Goal: Task Accomplishment & Management: Contribute content

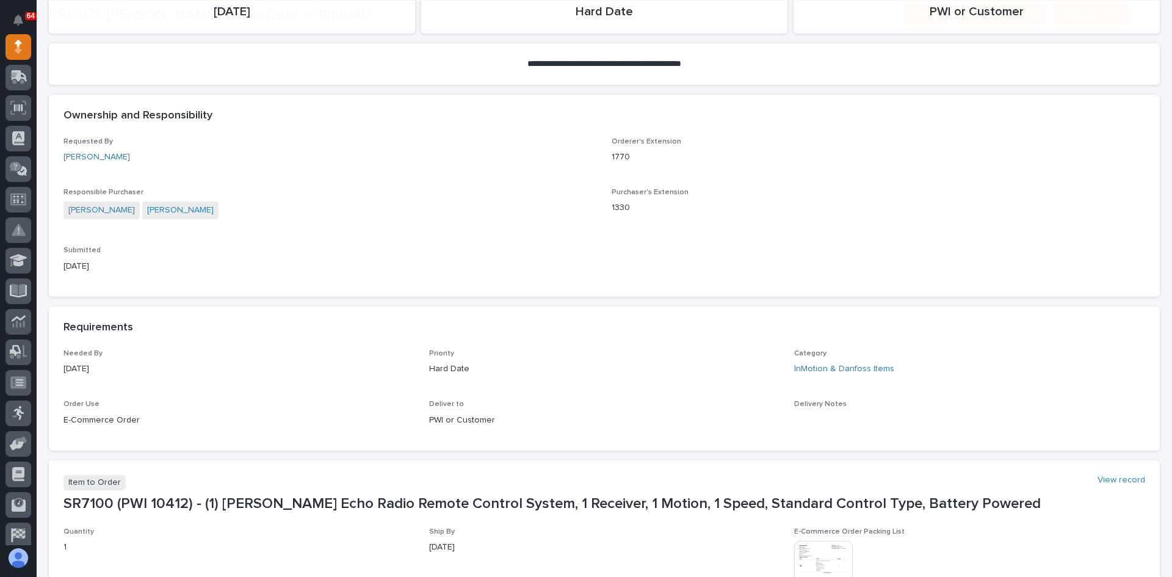
scroll to position [488, 0]
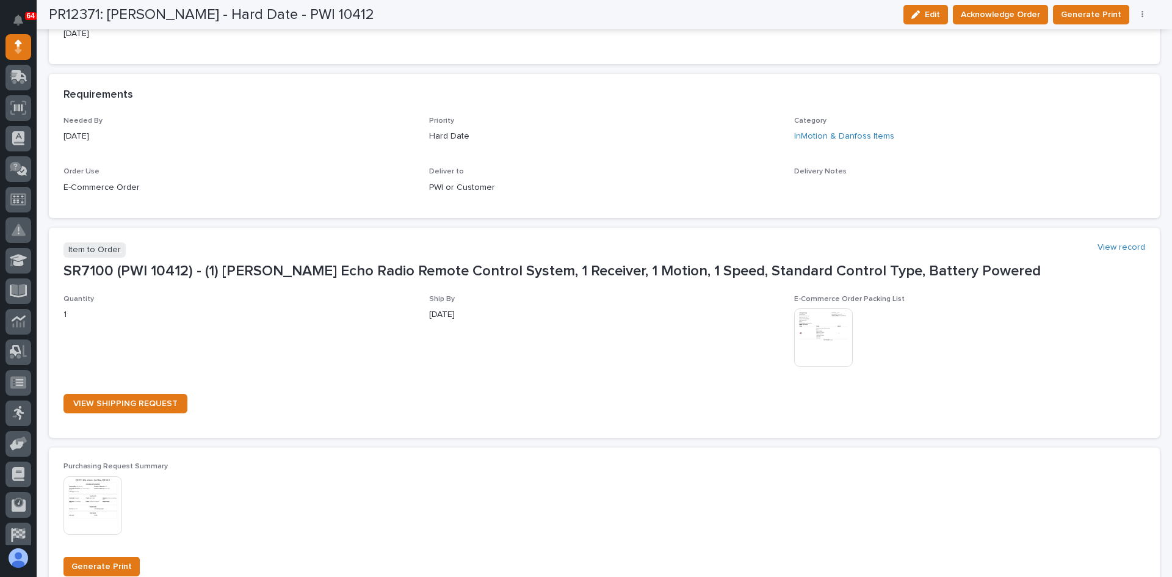
click at [813, 322] on img at bounding box center [823, 337] width 59 height 59
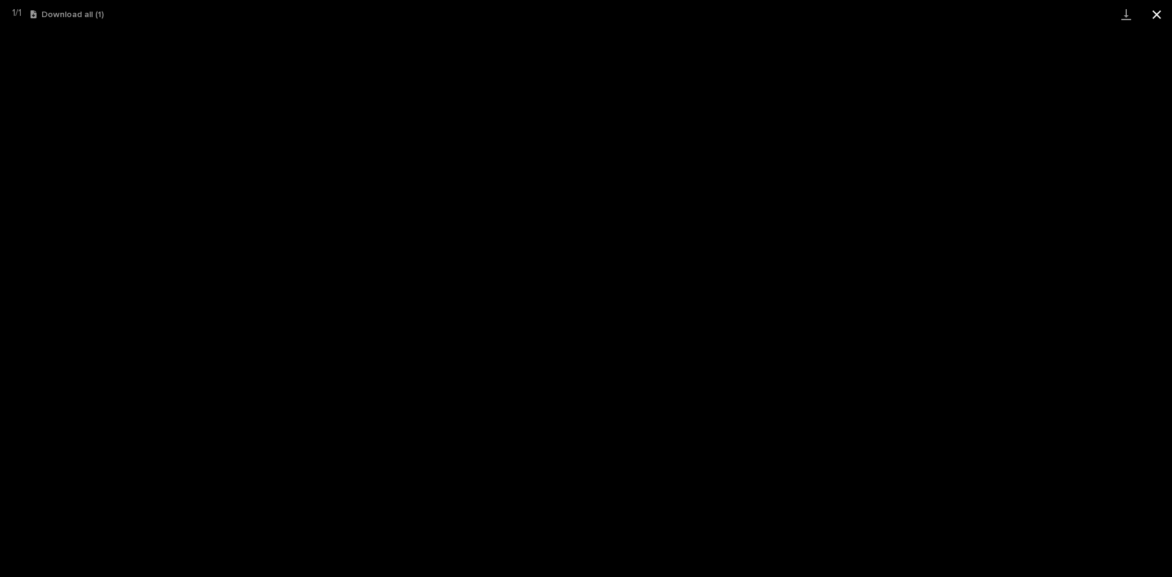
click at [1153, 16] on button "Close gallery" at bounding box center [1156, 14] width 31 height 29
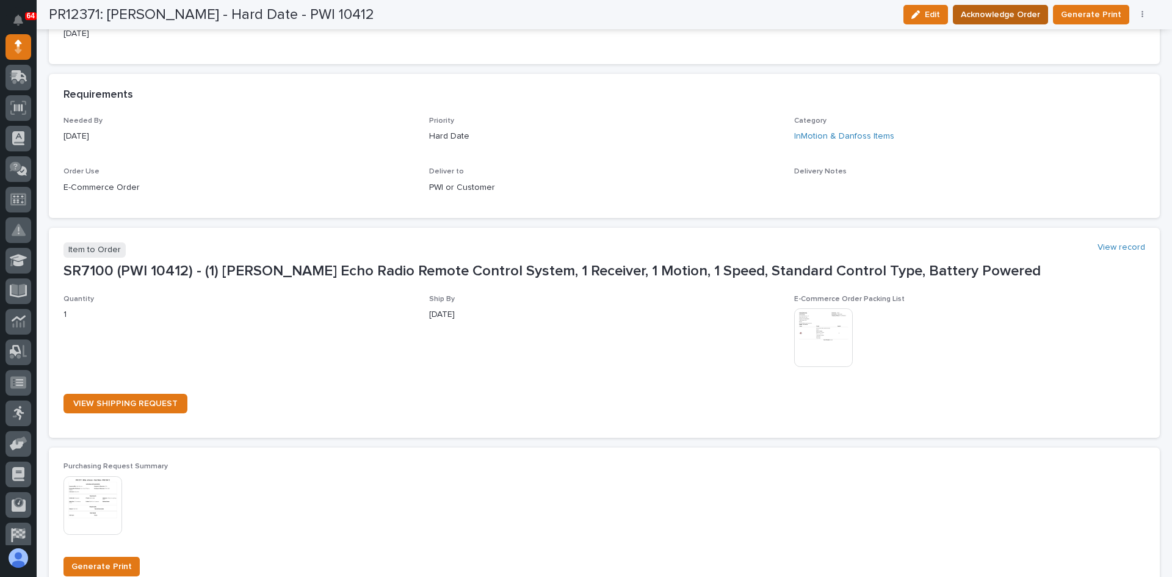
click at [1010, 11] on span "Acknowledge Order" at bounding box center [999, 14] width 79 height 15
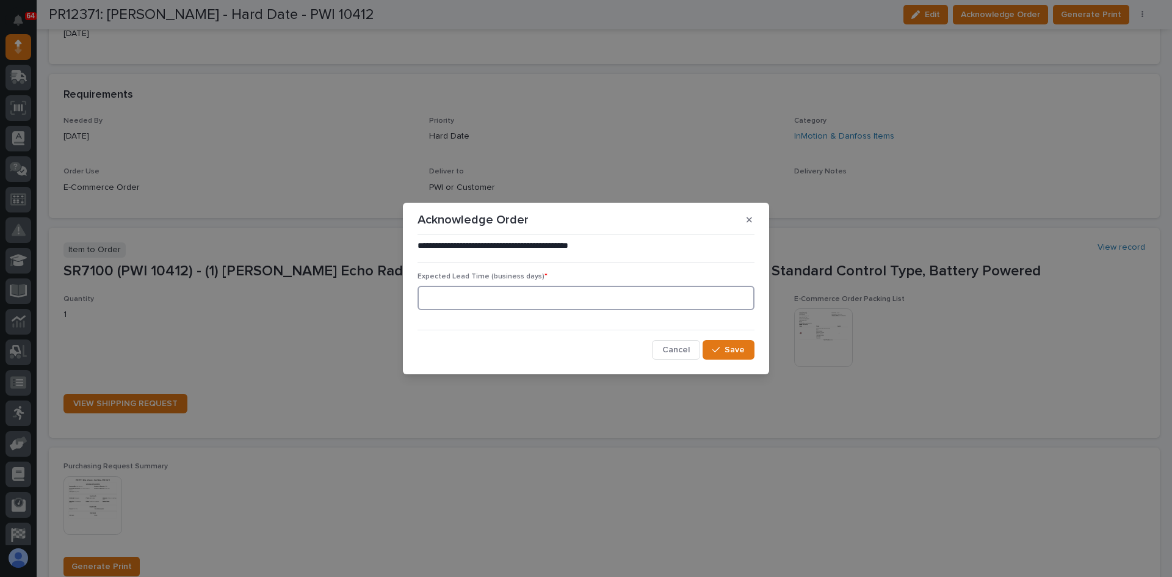
click at [459, 300] on input at bounding box center [585, 298] width 337 height 24
type input "0"
click at [742, 350] on span "Save" at bounding box center [734, 349] width 20 height 11
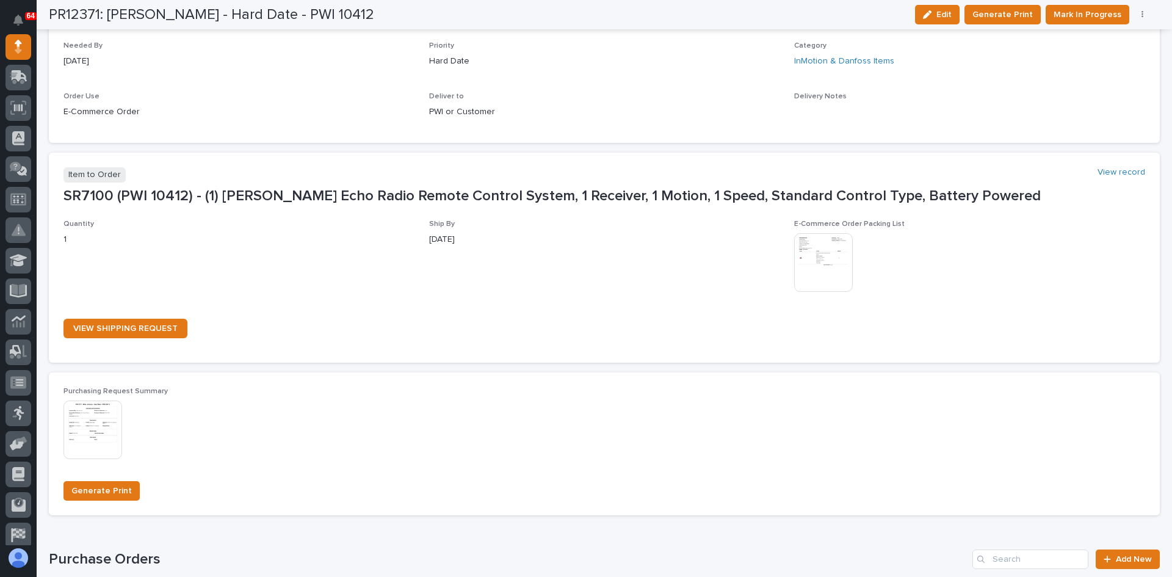
scroll to position [654, 0]
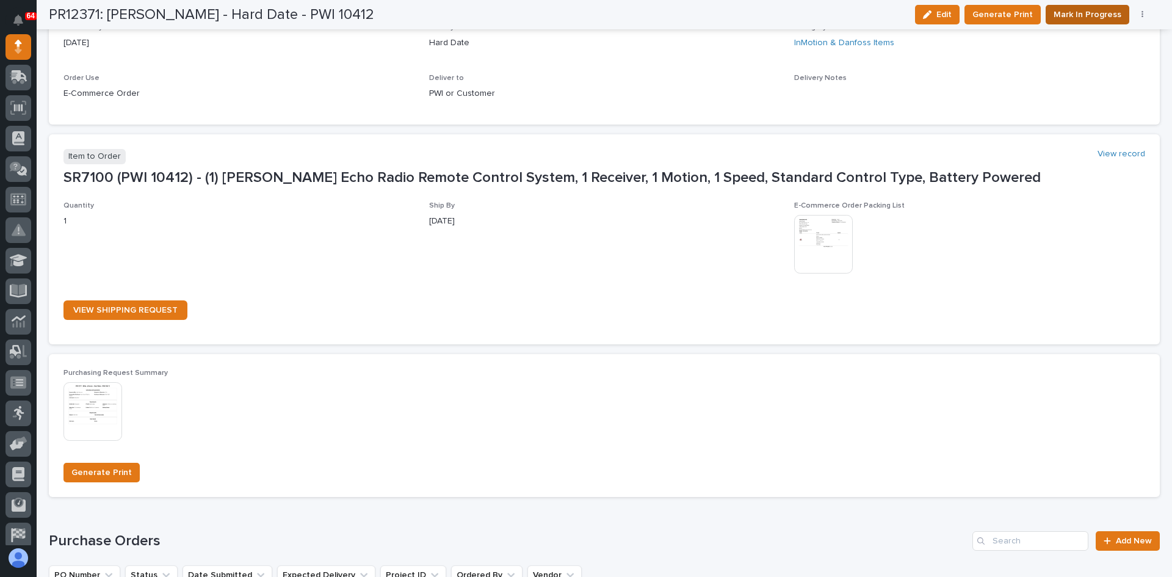
click at [1107, 7] on span "Mark In Progress" at bounding box center [1087, 14] width 68 height 15
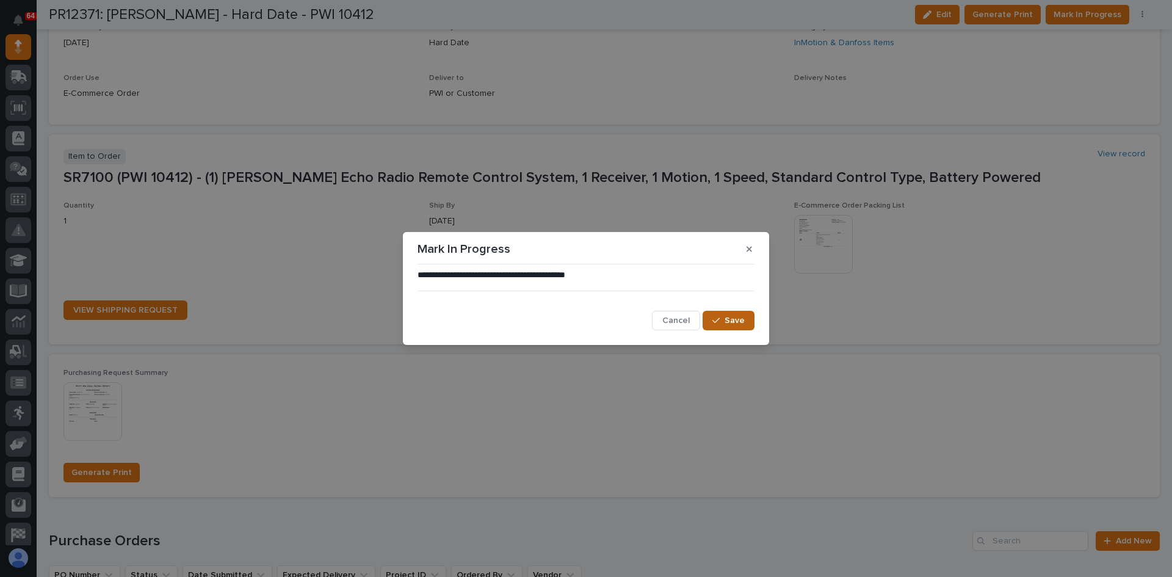
click at [740, 327] on button "Save" at bounding box center [728, 321] width 52 height 20
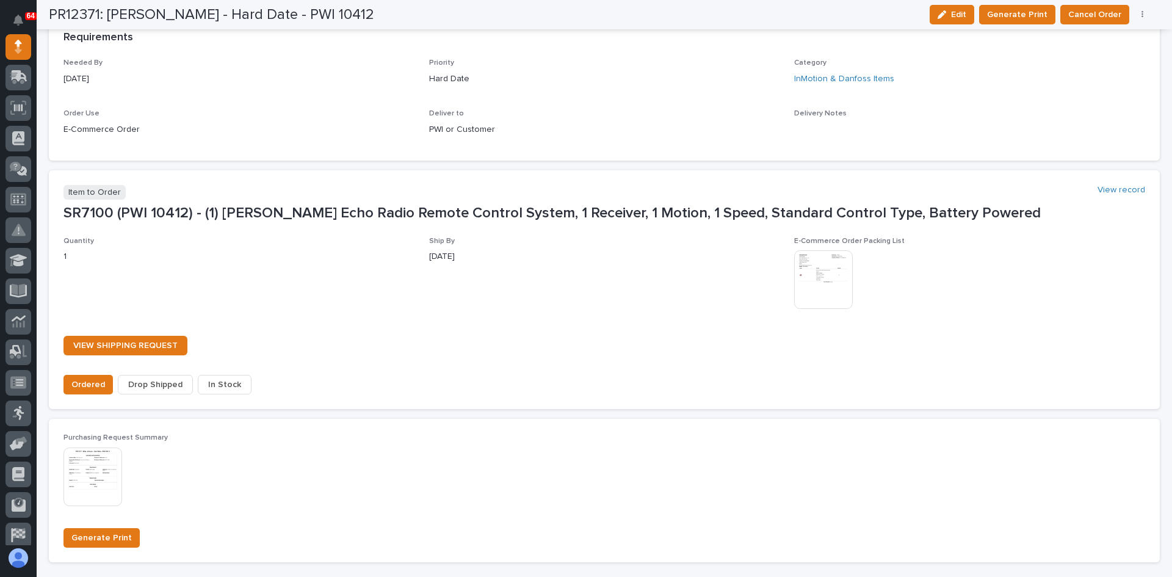
scroll to position [729, 0]
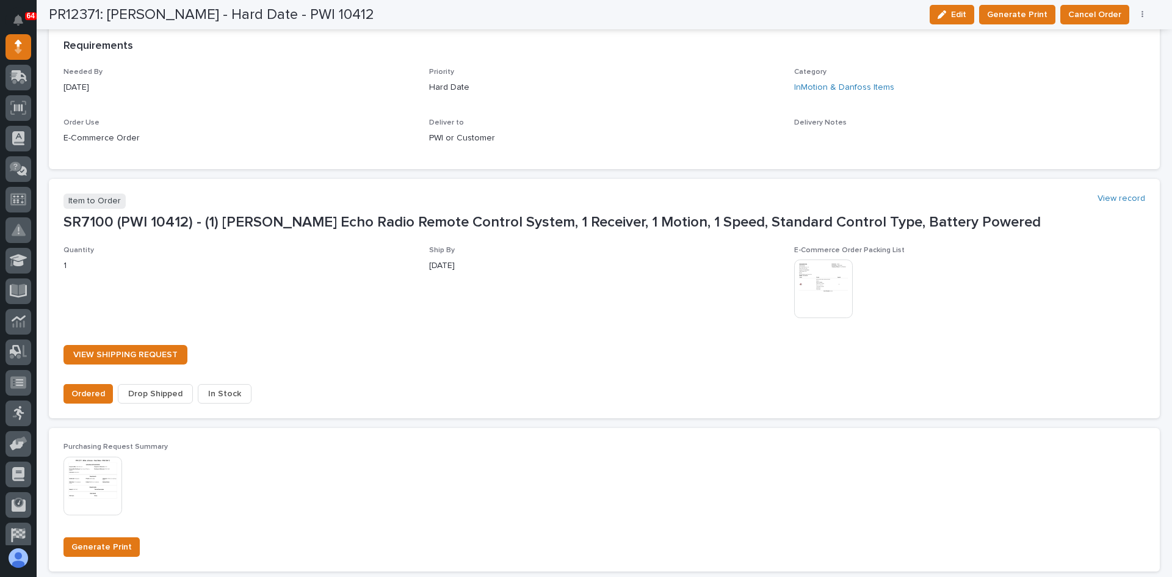
click at [225, 392] on span "In Stock" at bounding box center [224, 393] width 33 height 15
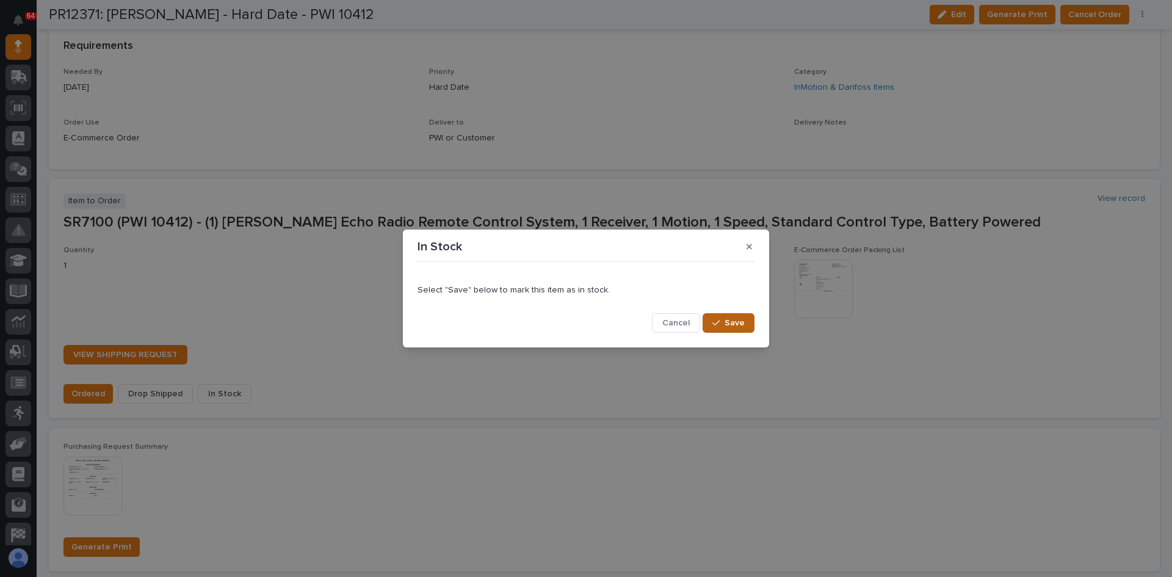
click at [741, 323] on span "Save" at bounding box center [734, 322] width 20 height 11
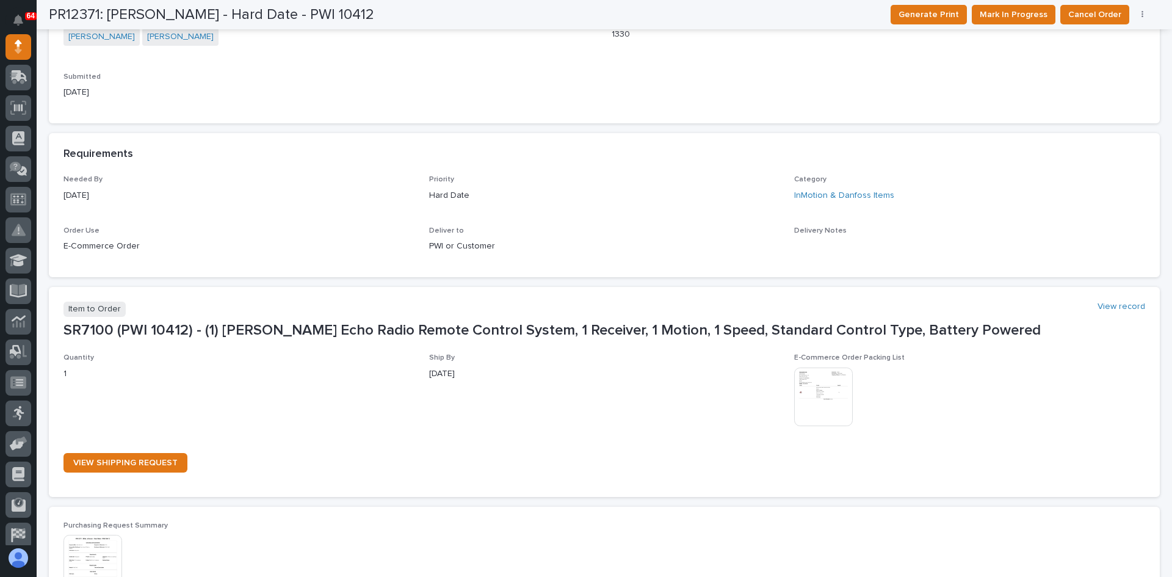
scroll to position [129, 0]
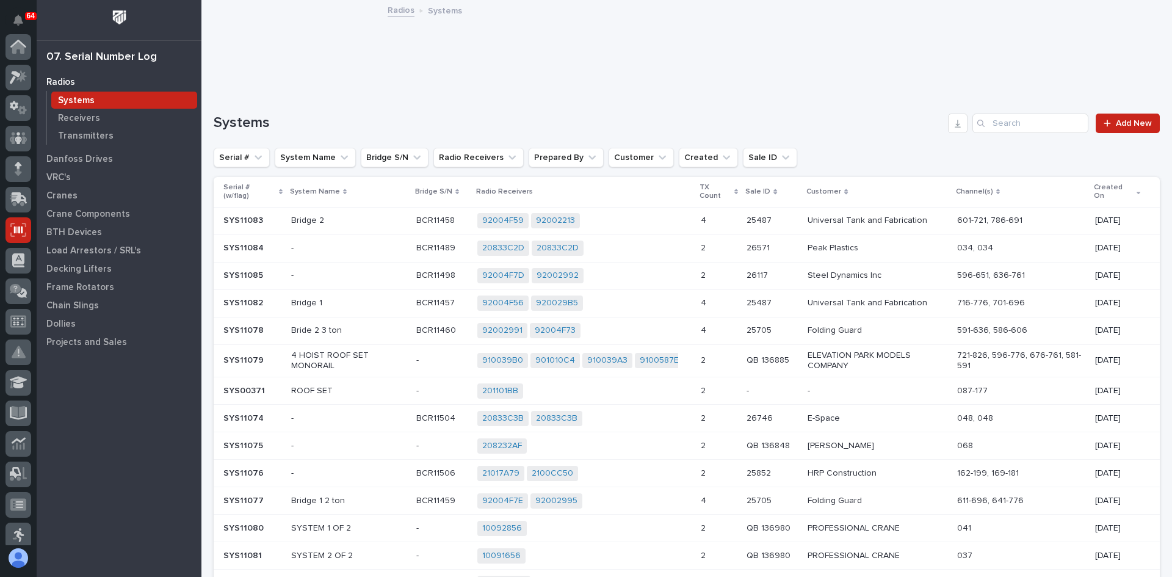
scroll to position [183, 0]
click at [1115, 122] on span "Add New" at bounding box center [1133, 123] width 36 height 9
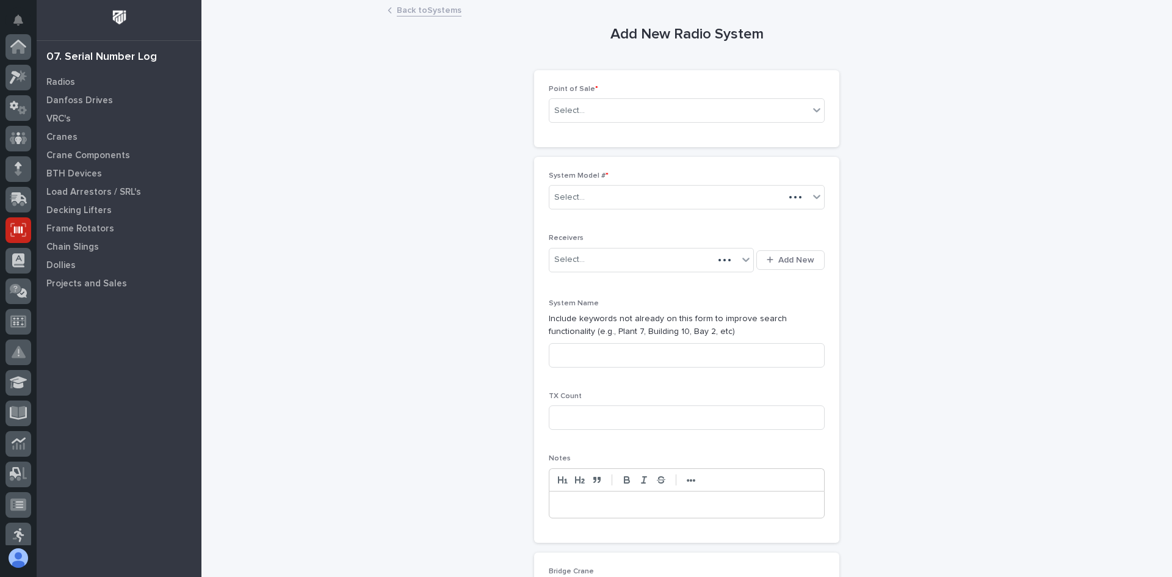
scroll to position [183, 0]
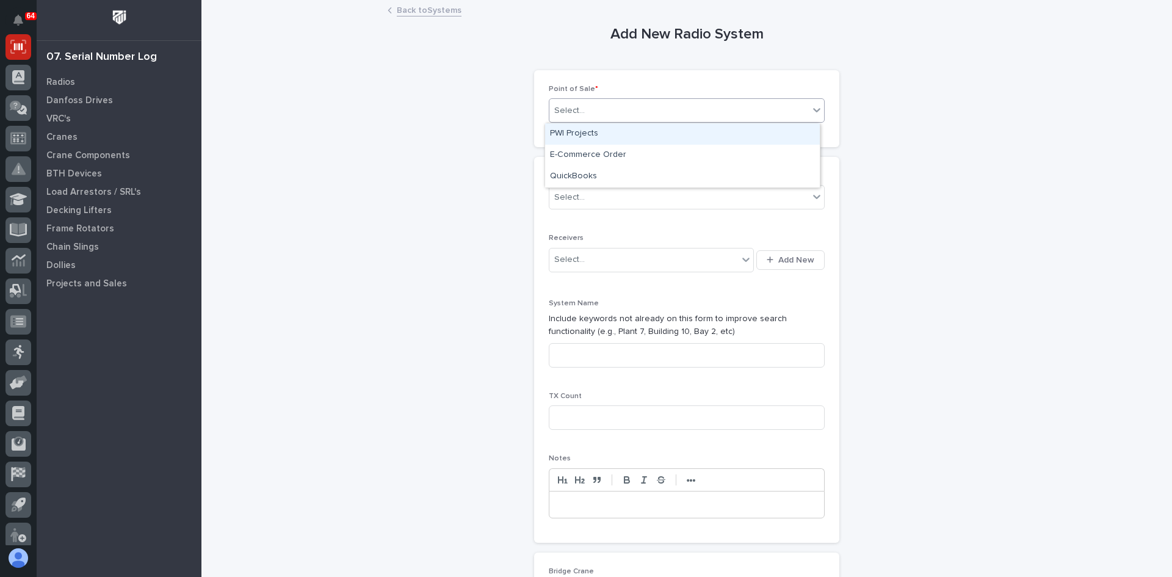
click at [597, 109] on div "Select..." at bounding box center [678, 111] width 259 height 20
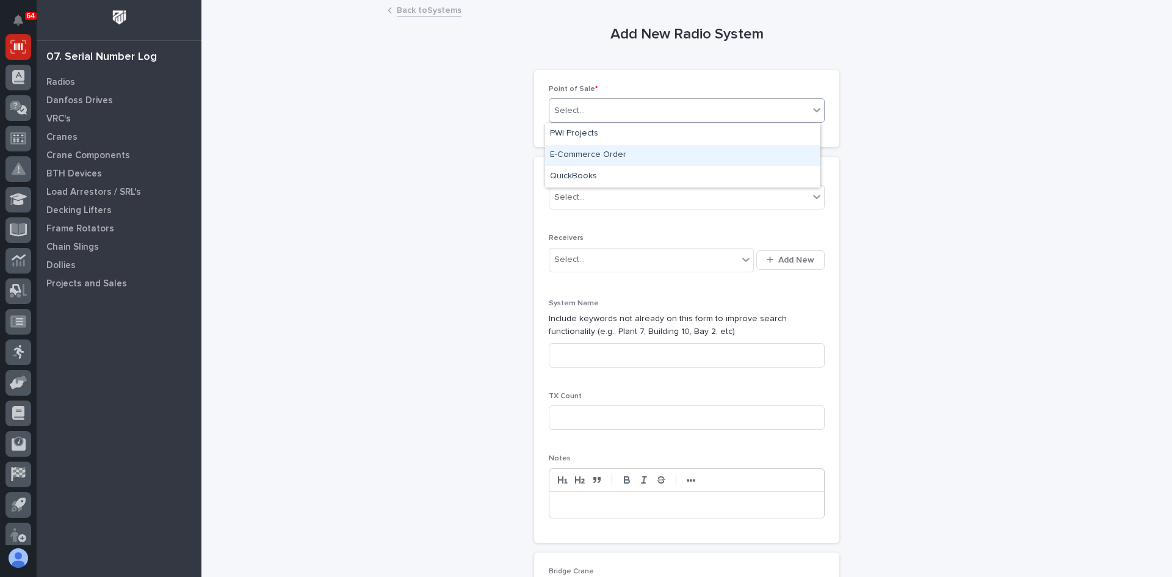
click at [583, 153] on div "E-Commerce Order" at bounding box center [682, 155] width 275 height 21
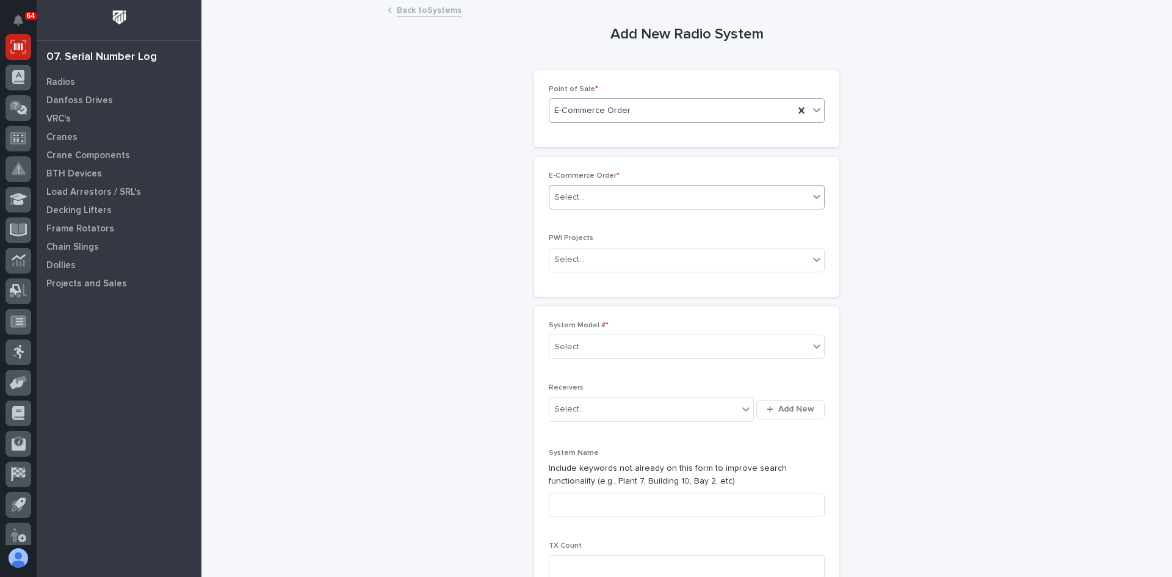
click at [579, 203] on div "Select..." at bounding box center [678, 197] width 259 height 20
type input "*****"
click at [591, 220] on div "PWI 10412" at bounding box center [682, 220] width 275 height 21
click at [598, 342] on div "Select..." at bounding box center [678, 347] width 259 height 20
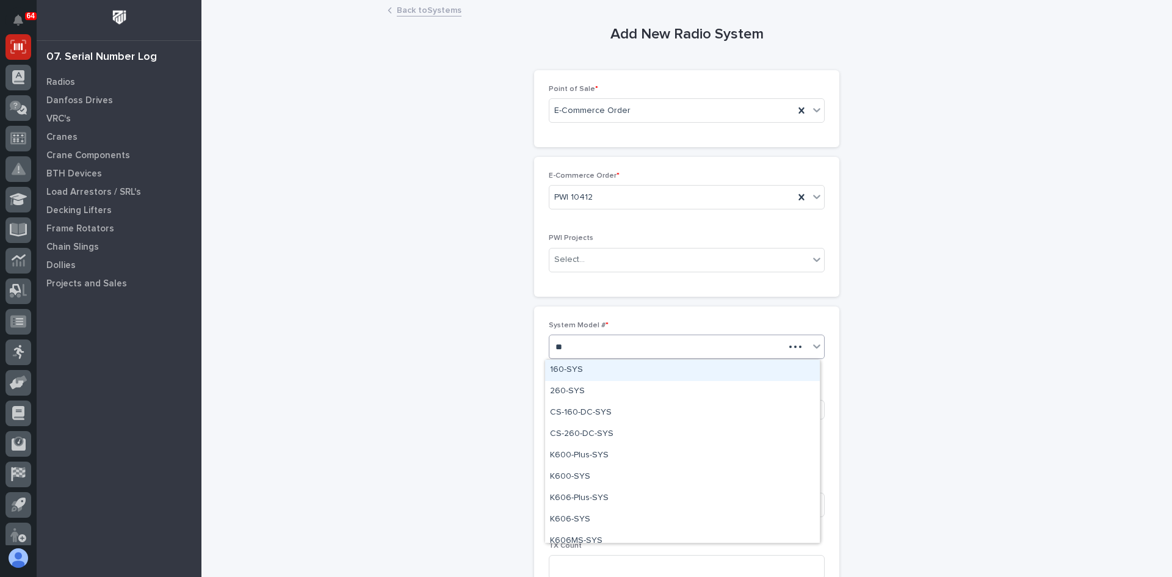
type input "***"
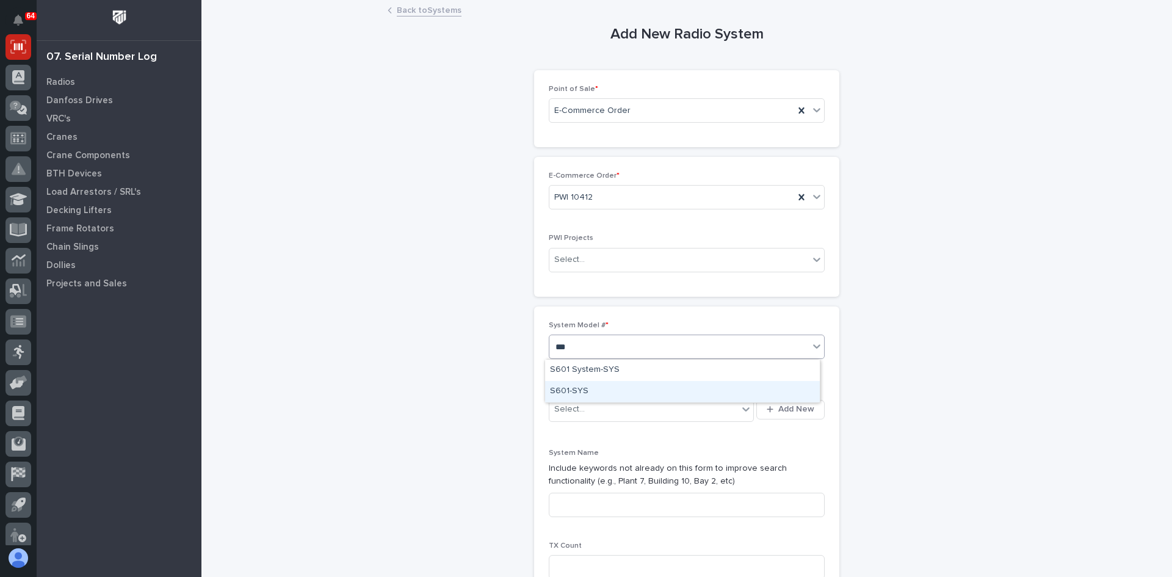
click at [577, 388] on div "S601-SYS" at bounding box center [682, 391] width 275 height 21
click at [795, 409] on span "Add New" at bounding box center [796, 408] width 36 height 11
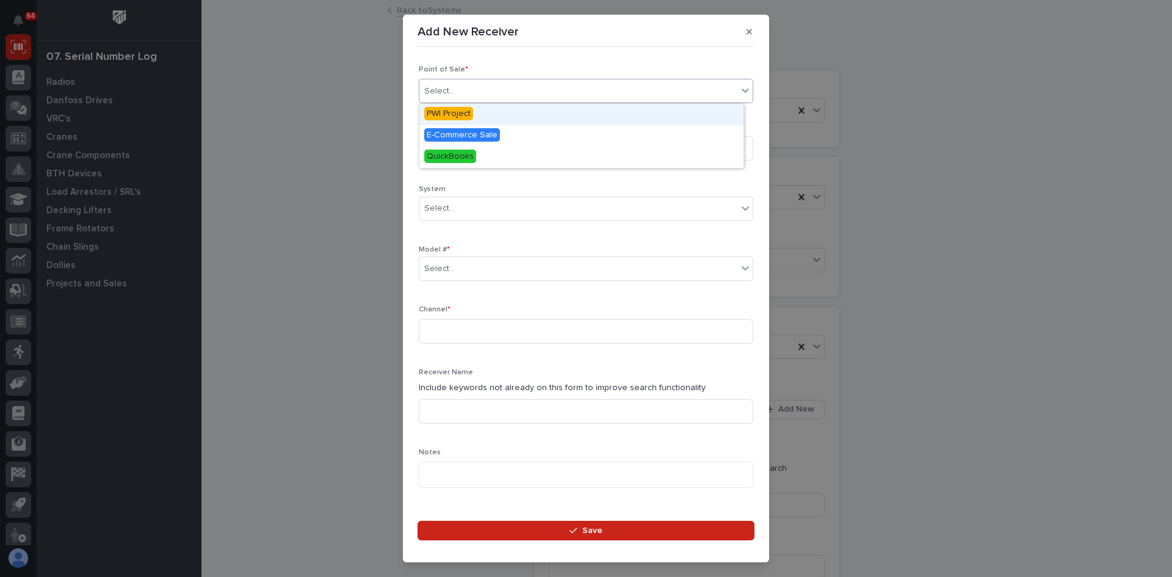
click at [481, 95] on div "Select..." at bounding box center [578, 91] width 318 height 20
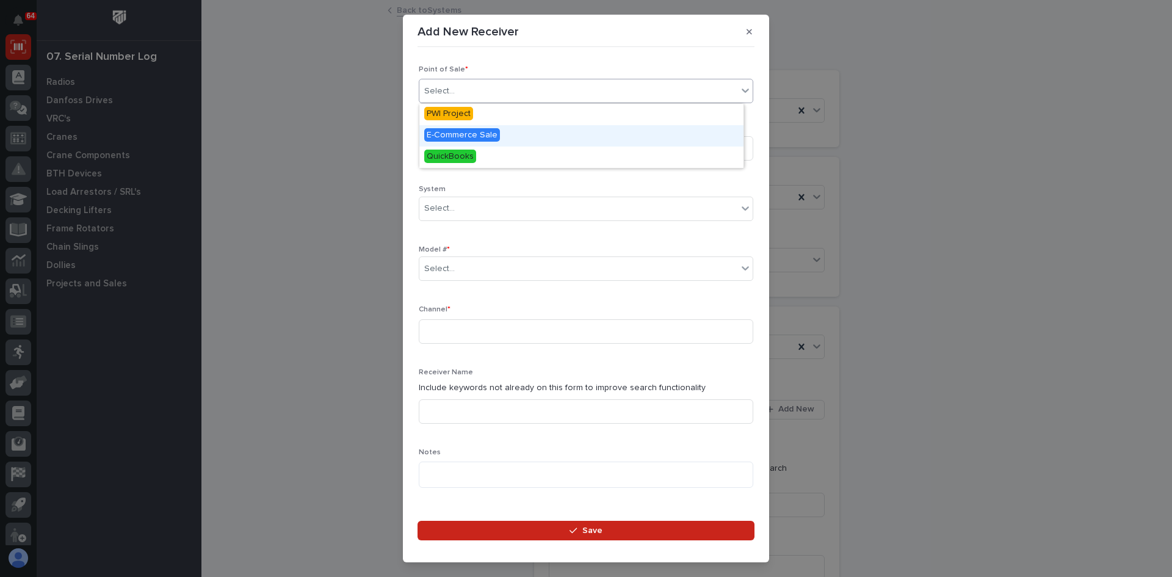
click at [469, 129] on span "E-Commerce Sale" at bounding box center [462, 134] width 76 height 13
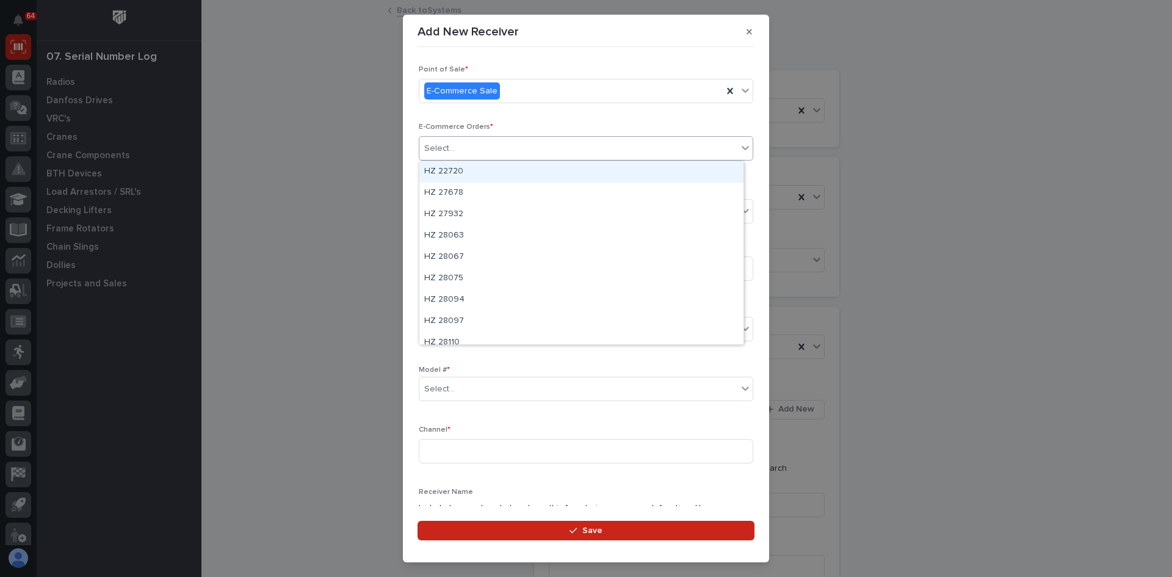
click at [492, 138] on div "Select..." at bounding box center [586, 148] width 334 height 24
type input "*****"
click at [452, 167] on div "PWI 10412" at bounding box center [581, 171] width 324 height 21
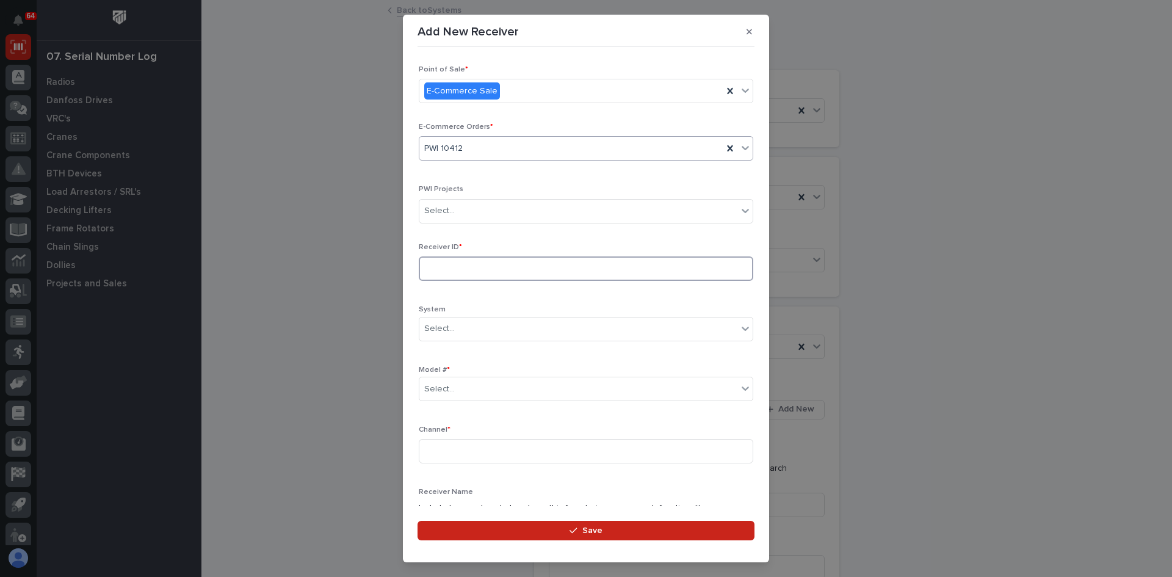
click at [461, 270] on input at bounding box center [586, 268] width 334 height 24
type input "1062336B"
click at [458, 386] on div "Select..." at bounding box center [578, 389] width 318 height 20
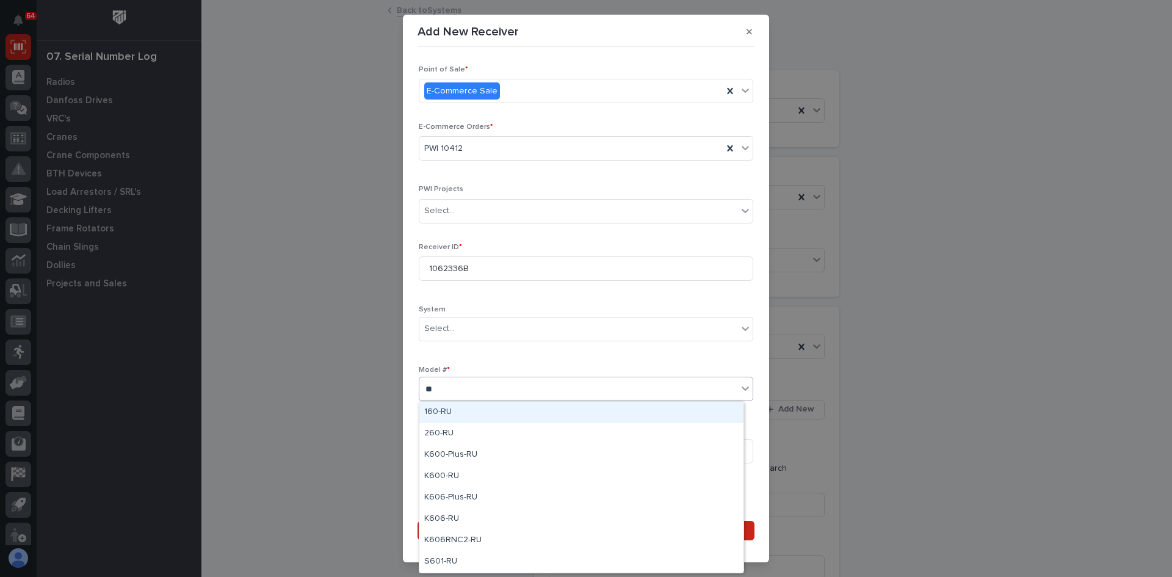
type input "***"
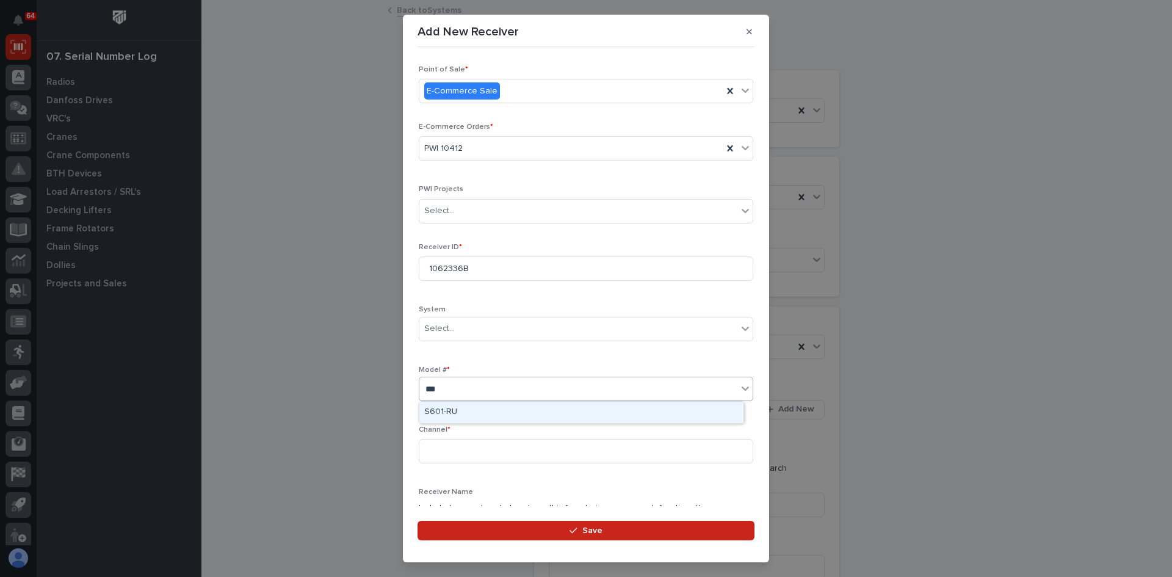
click at [449, 409] on div "S601-RU" at bounding box center [581, 411] width 324 height 21
click at [445, 447] on input at bounding box center [586, 451] width 334 height 24
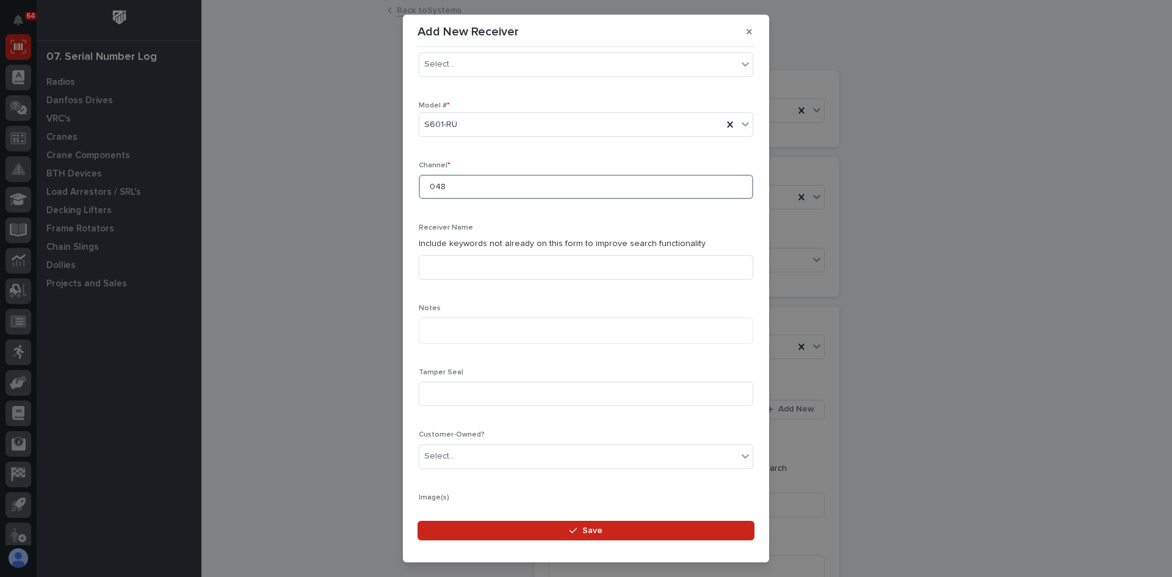
scroll to position [305, 0]
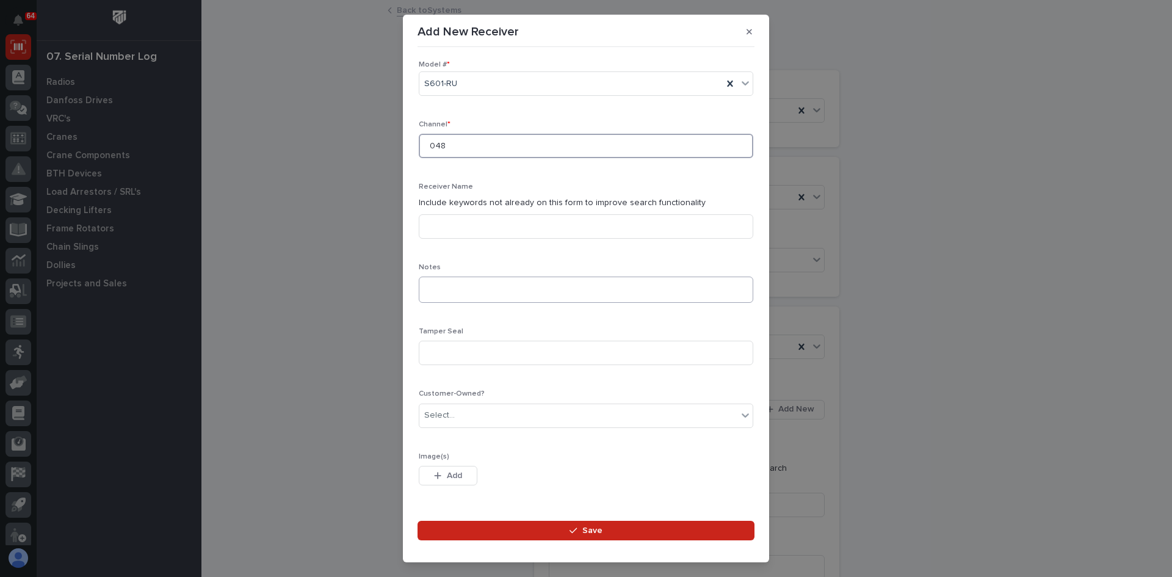
type input "048"
click at [442, 287] on textarea at bounding box center [586, 289] width 334 height 26
type textarea "**********"
click at [443, 356] on input at bounding box center [586, 352] width 334 height 24
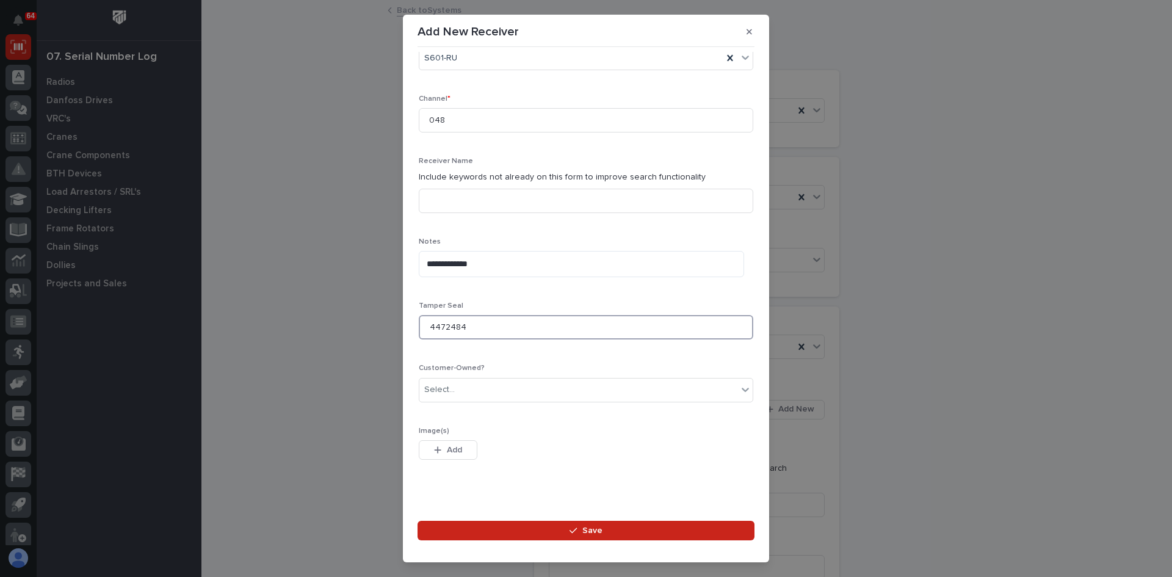
scroll to position [343, 0]
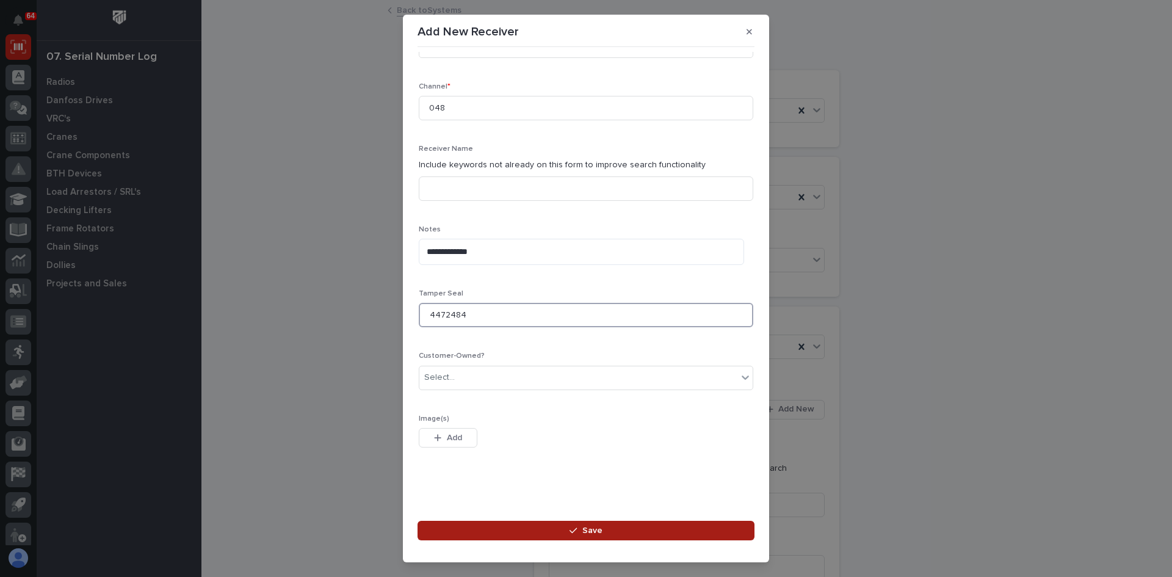
type input "4472484"
click at [590, 530] on span "Save" at bounding box center [592, 530] width 20 height 11
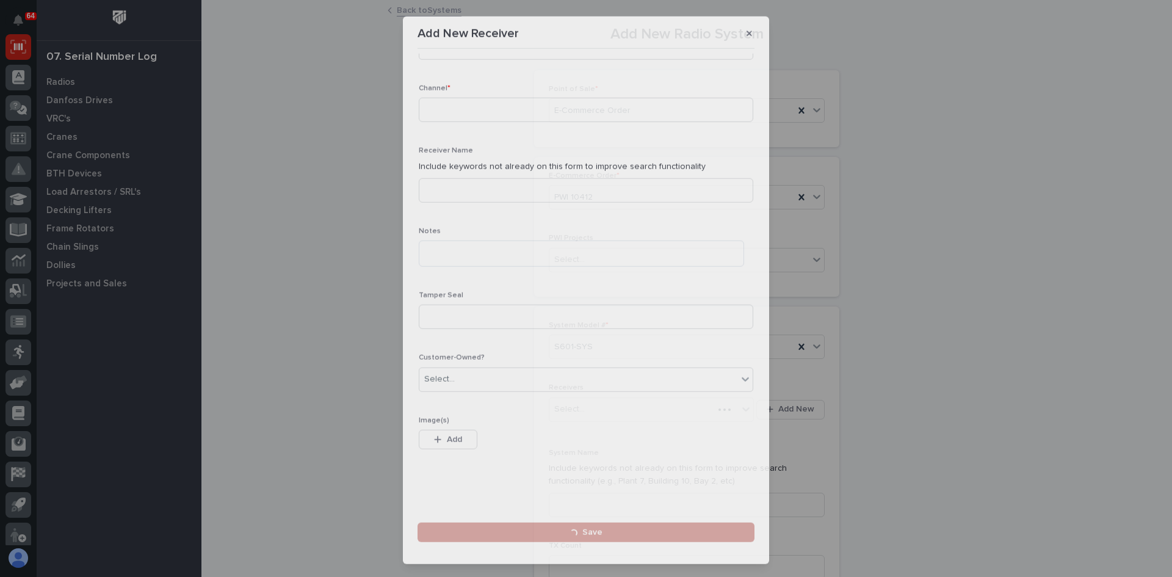
scroll to position [0, 0]
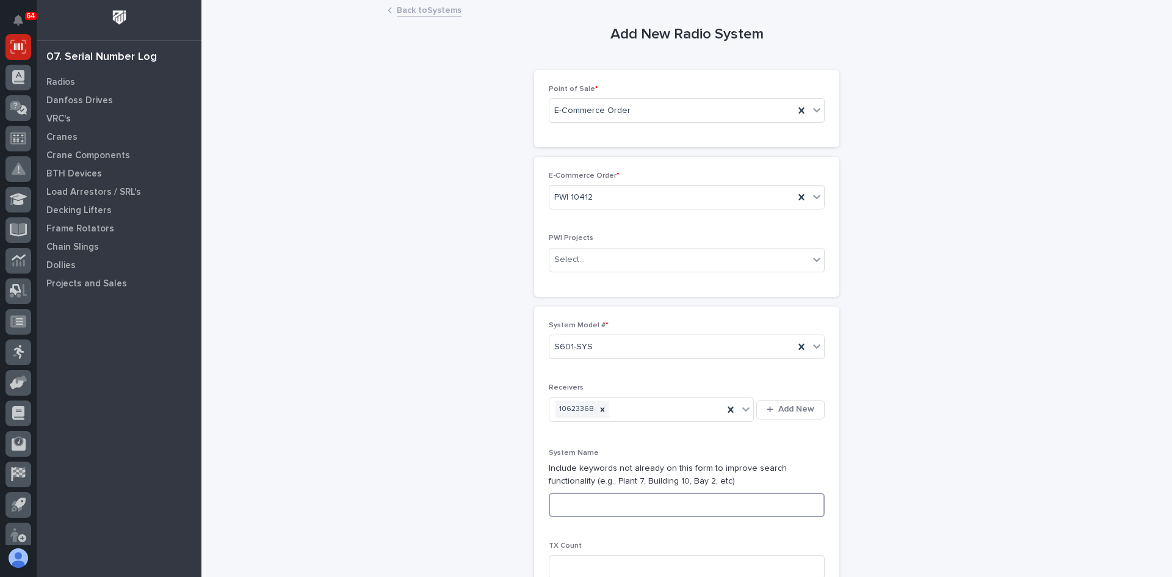
click at [572, 505] on input at bounding box center [687, 504] width 276 height 24
type input "S601-1R-1M-SD"
click at [568, 561] on input at bounding box center [687, 567] width 276 height 24
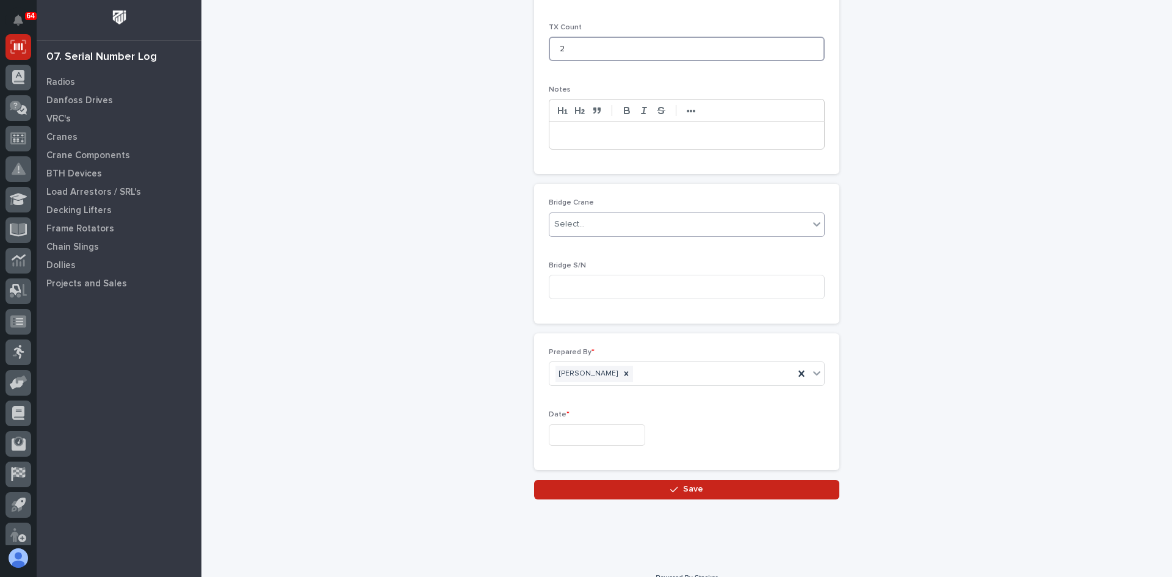
scroll to position [536, 0]
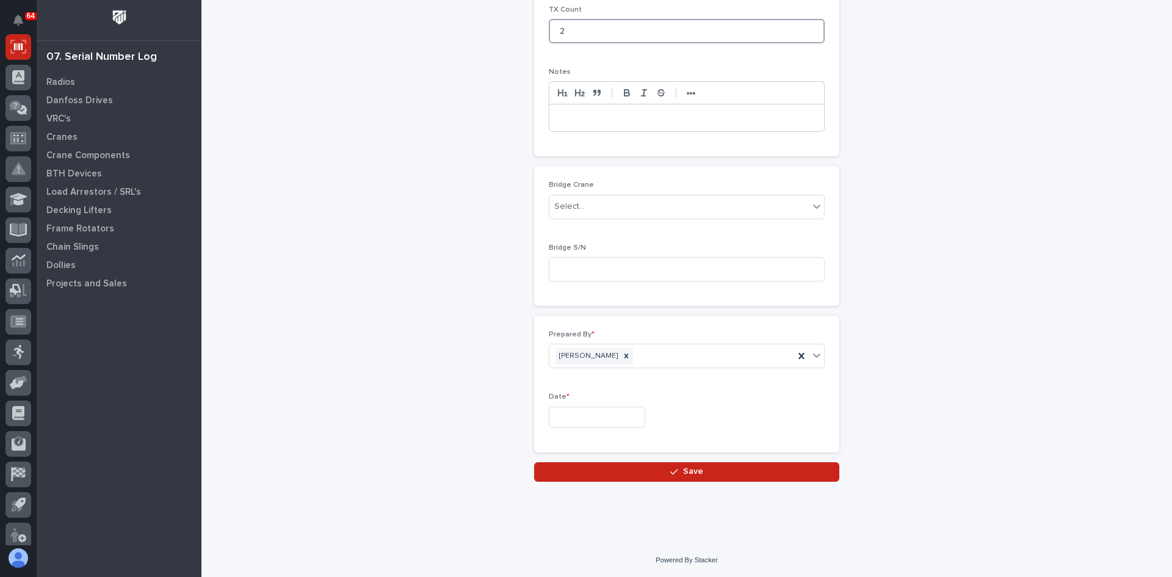
type input "2"
click at [585, 419] on input "text" at bounding box center [597, 416] width 96 height 21
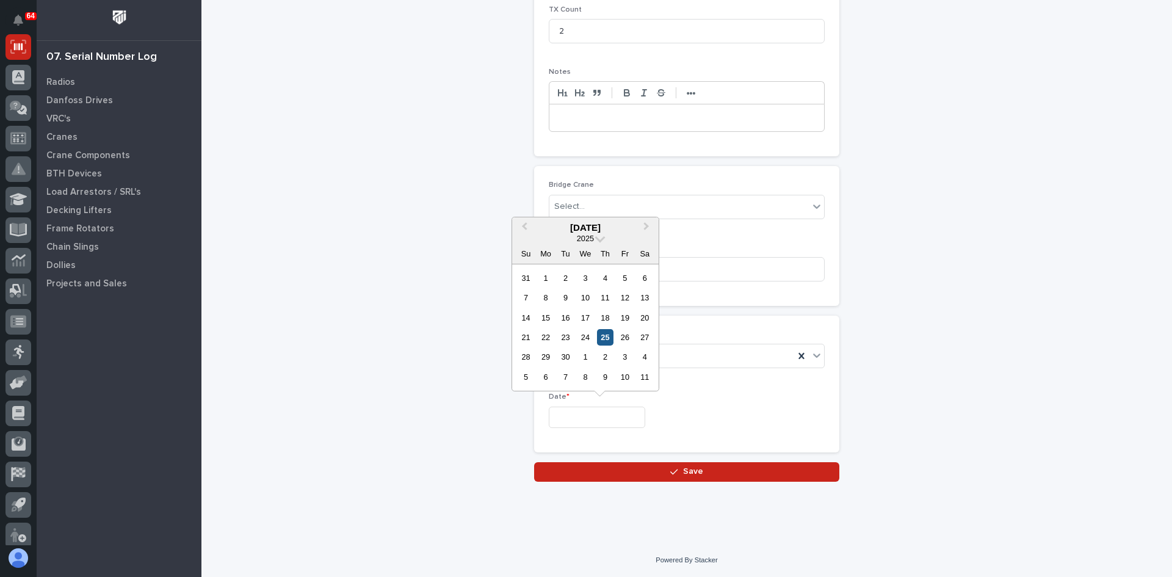
click at [602, 340] on div "25" at bounding box center [605, 337] width 16 height 16
type input "**********"
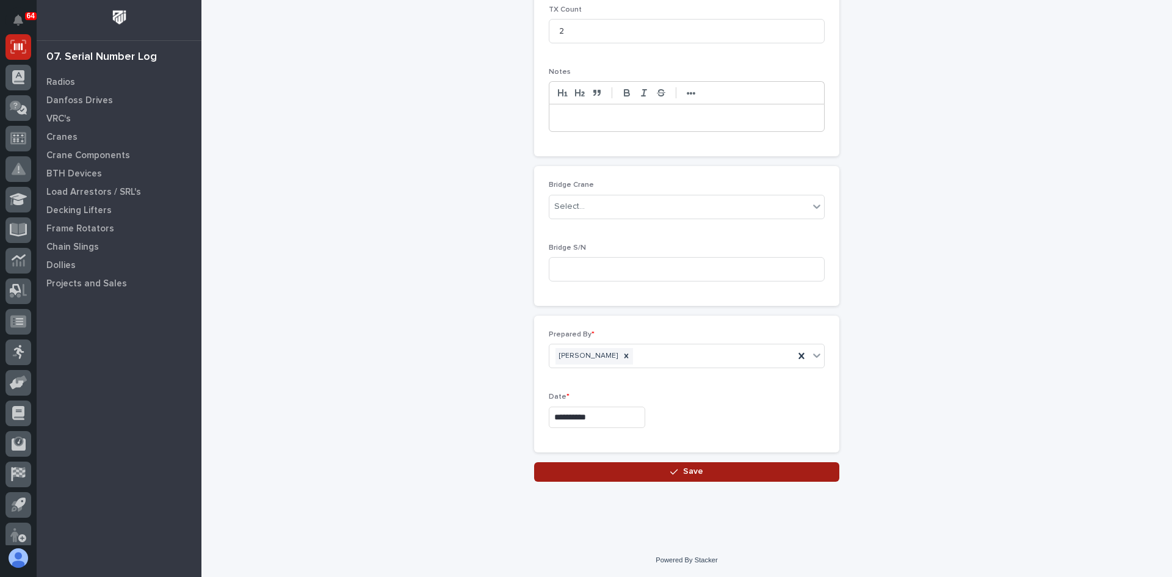
click at [688, 472] on span "Save" at bounding box center [693, 471] width 20 height 11
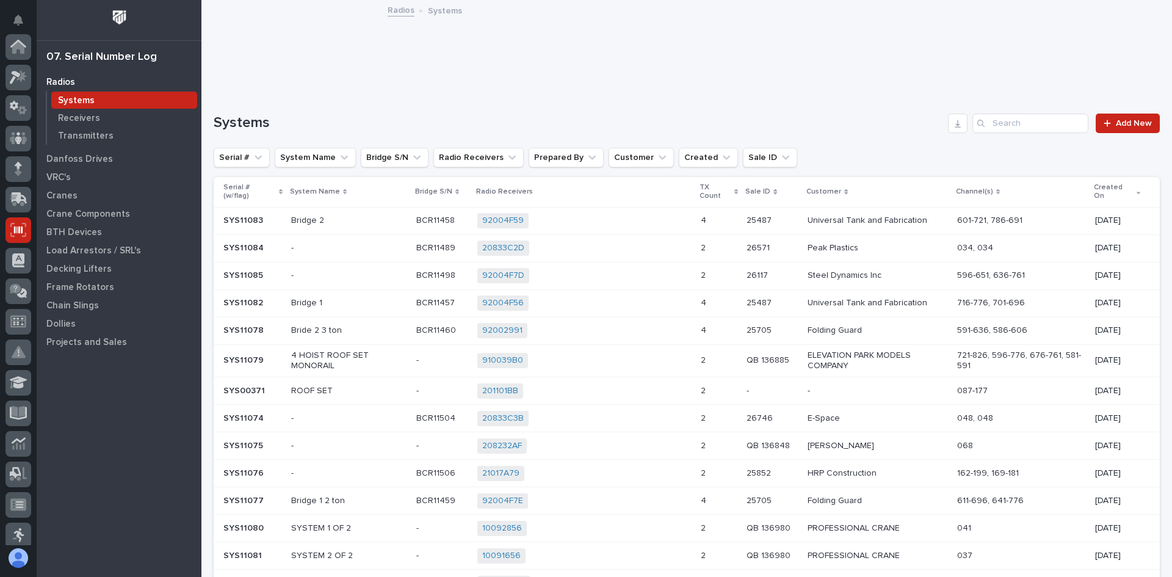
scroll to position [183, 0]
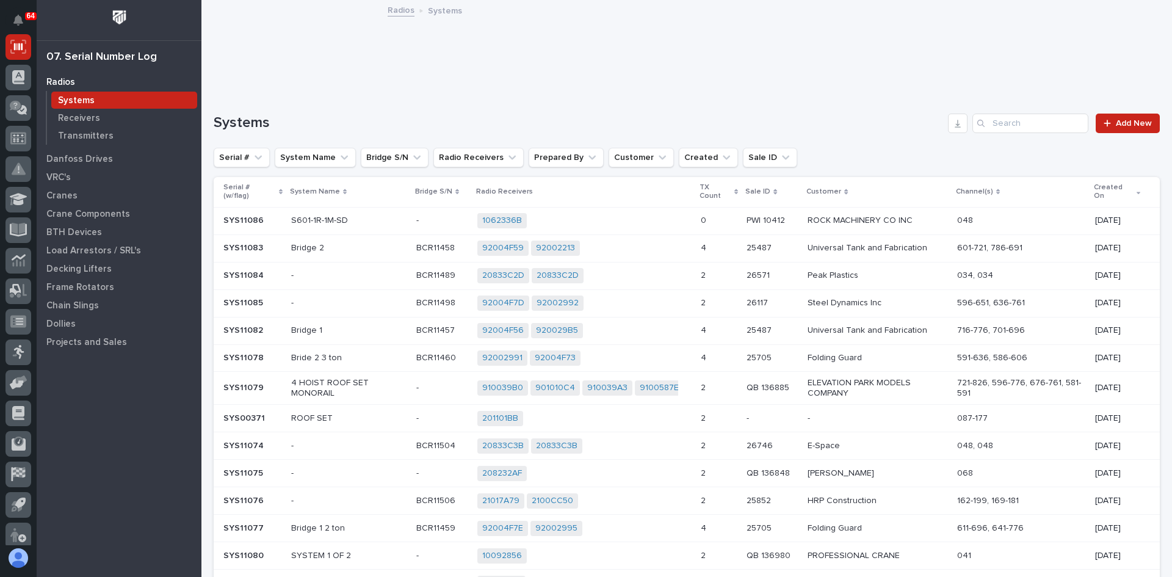
click at [671, 221] on div "1062336B + 0" at bounding box center [584, 220] width 214 height 15
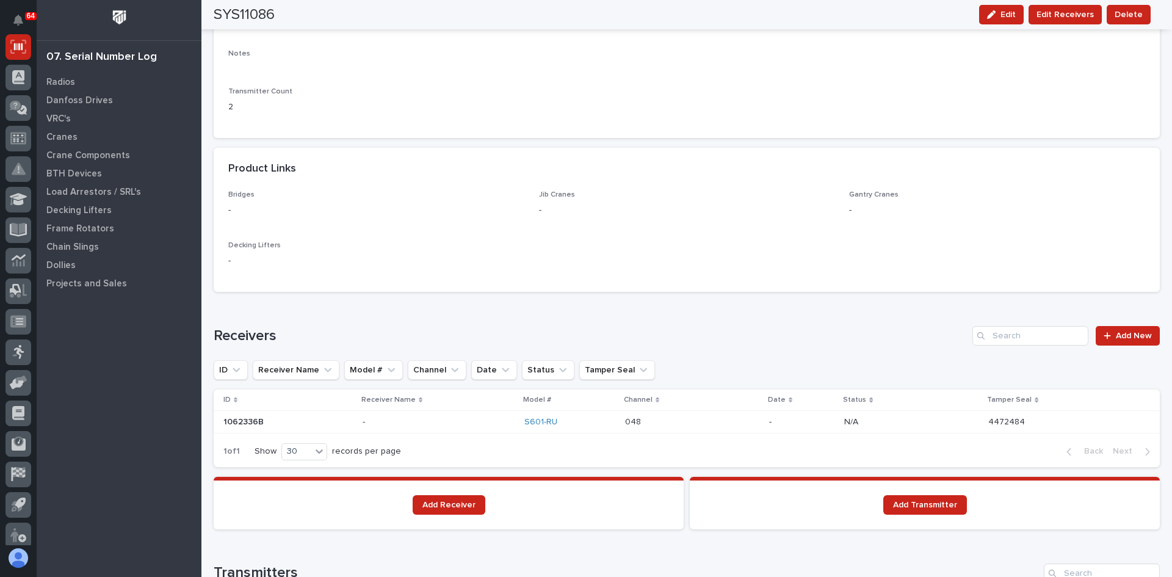
scroll to position [671, 0]
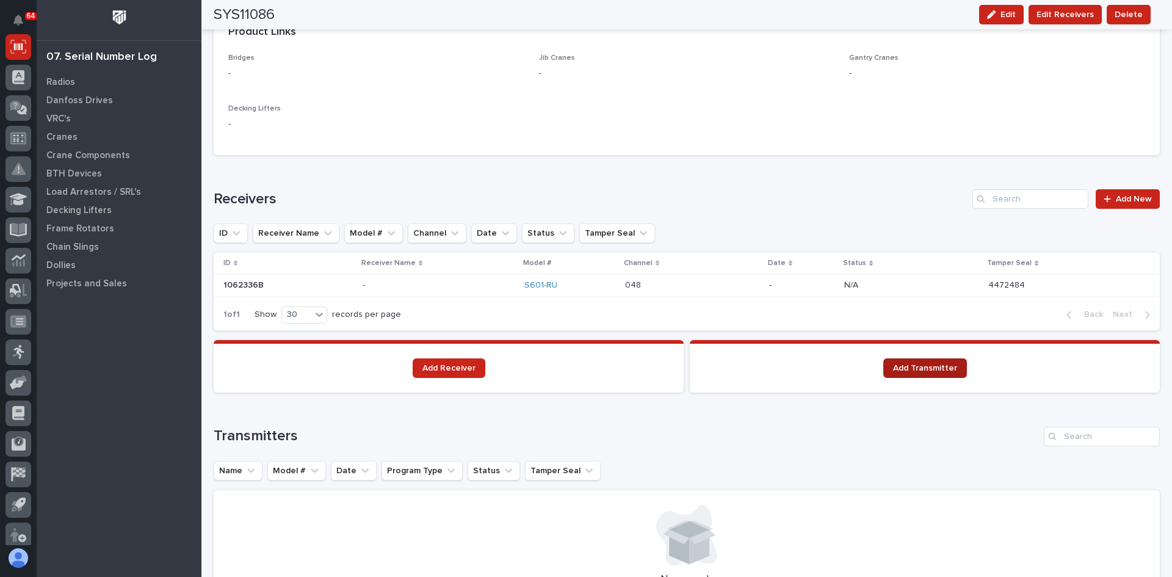
click at [934, 370] on span "Add Transmitter" at bounding box center [925, 368] width 64 height 9
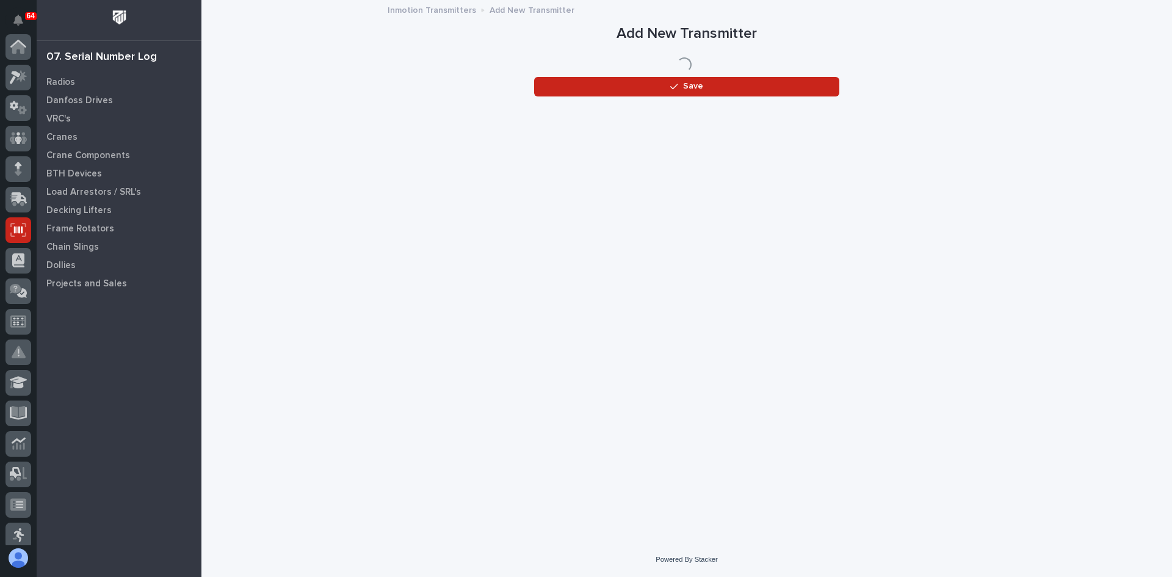
scroll to position [183, 0]
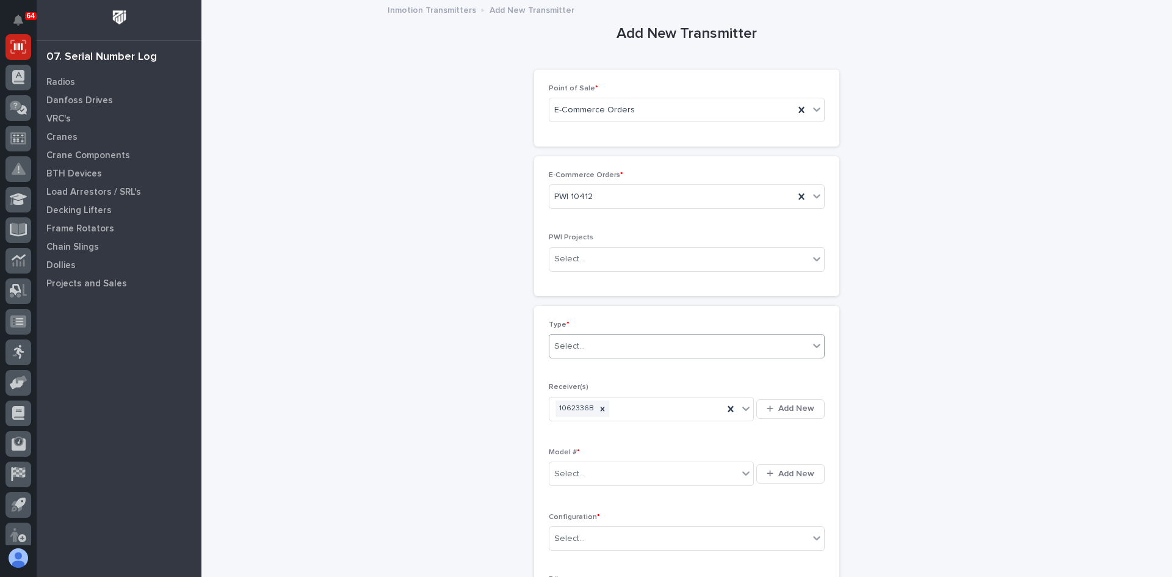
click at [594, 350] on div "Select..." at bounding box center [678, 346] width 259 height 20
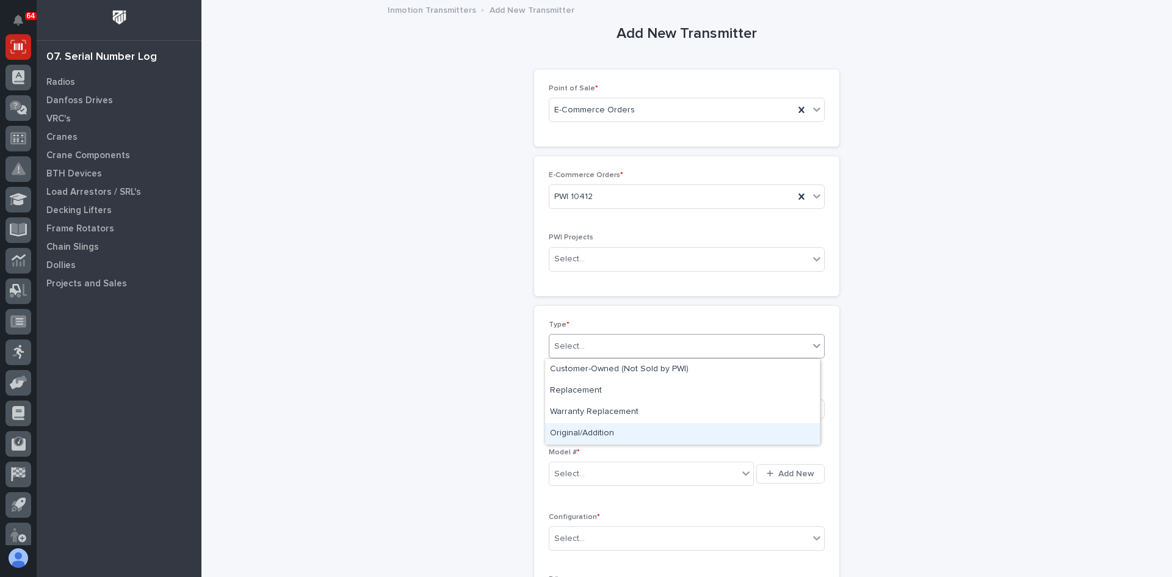
click at [585, 430] on div "Original/Addition" at bounding box center [682, 433] width 275 height 21
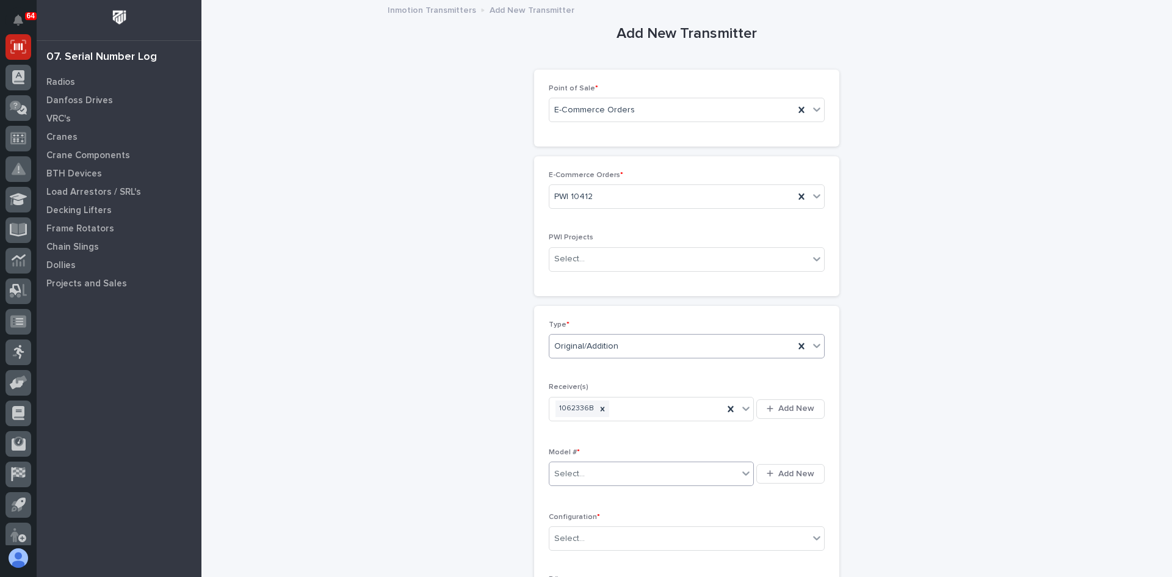
click at [631, 473] on div "Select..." at bounding box center [643, 474] width 189 height 20
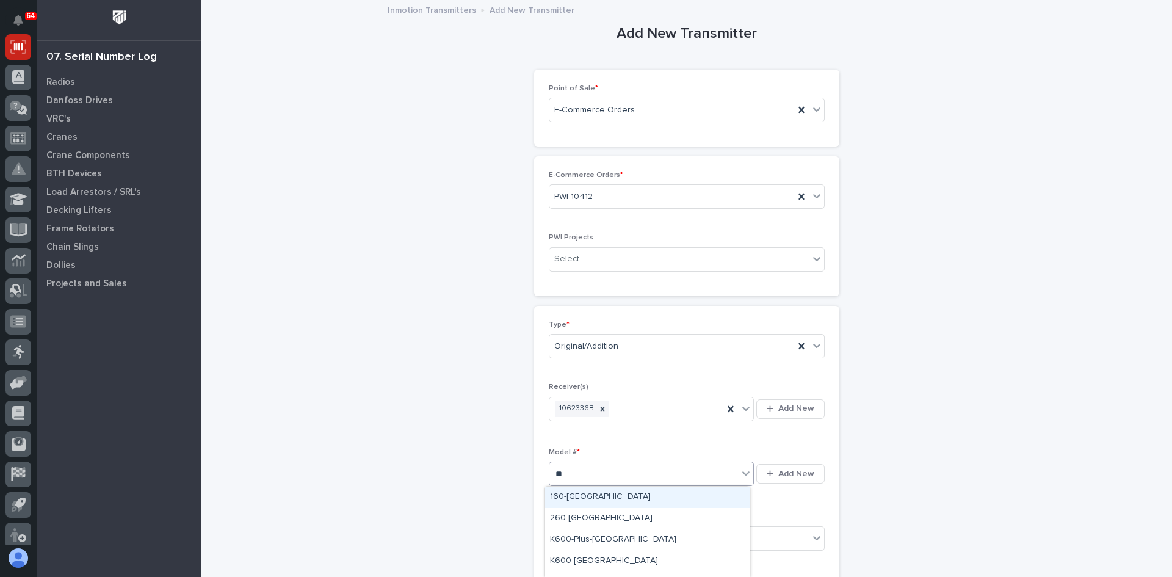
type input "***"
click at [577, 490] on div "S601-[GEOGRAPHIC_DATA]" at bounding box center [647, 496] width 204 height 21
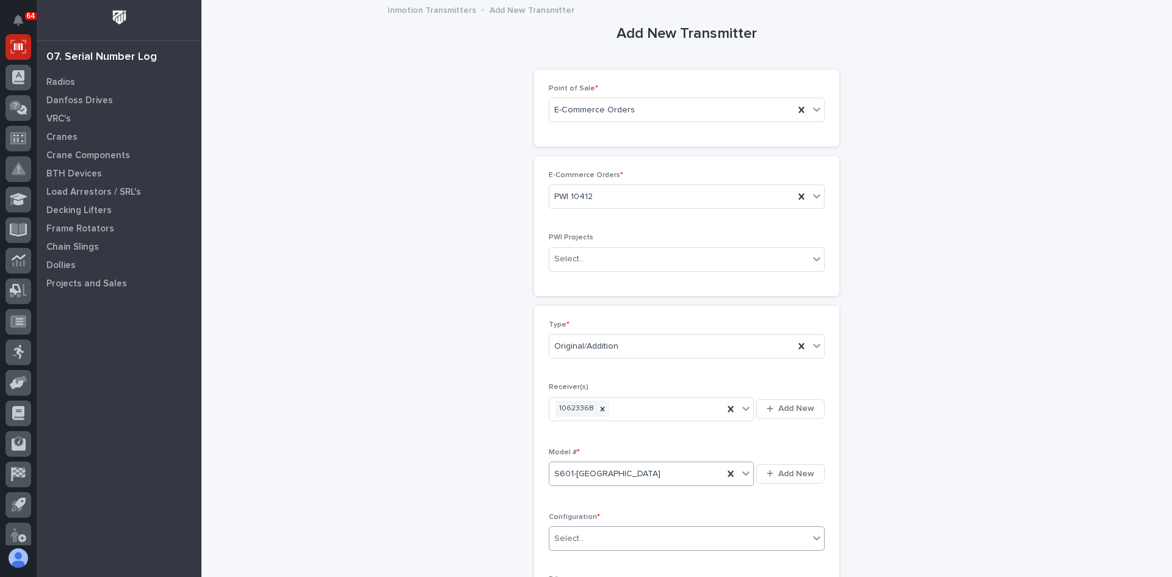
click at [587, 541] on div "Select..." at bounding box center [678, 538] width 259 height 20
click at [578, 511] on div "Custom" at bounding box center [682, 514] width 275 height 21
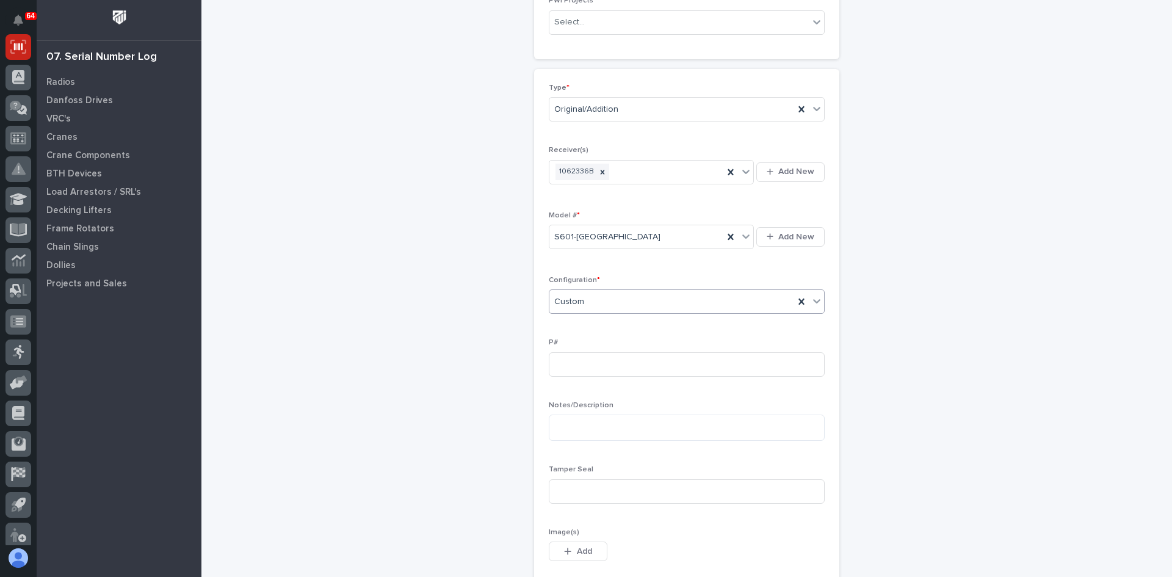
scroll to position [244, 0]
click at [563, 355] on input at bounding box center [687, 357] width 276 height 24
type input "4"
click at [559, 425] on textarea at bounding box center [687, 420] width 276 height 26
type textarea "**********"
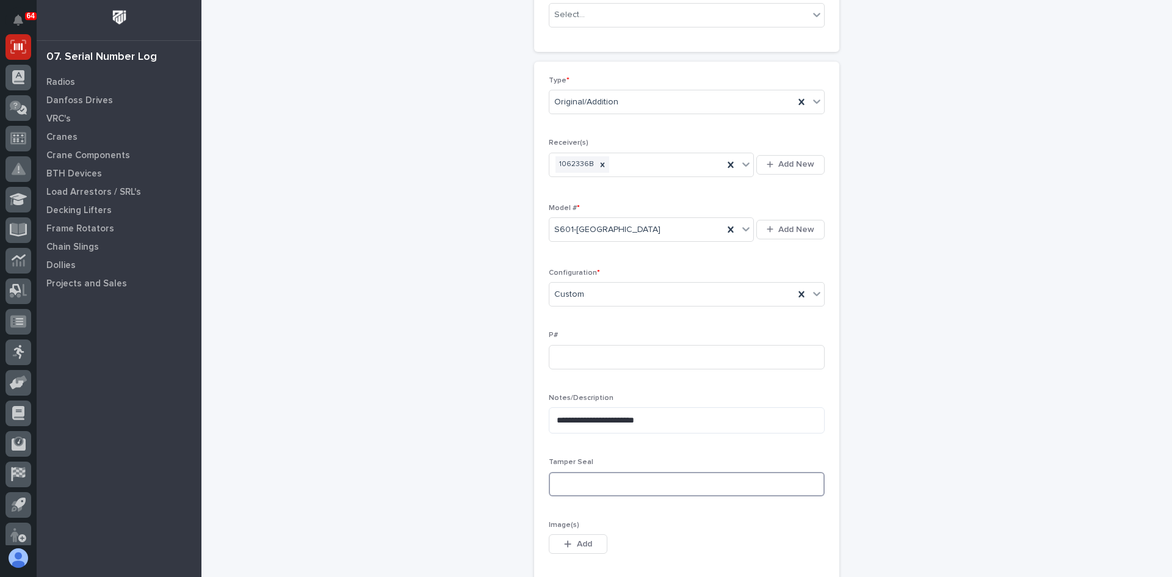
click at [566, 472] on input at bounding box center [687, 484] width 276 height 24
type input "4472482"
click at [577, 544] on span "Add" at bounding box center [584, 543] width 15 height 11
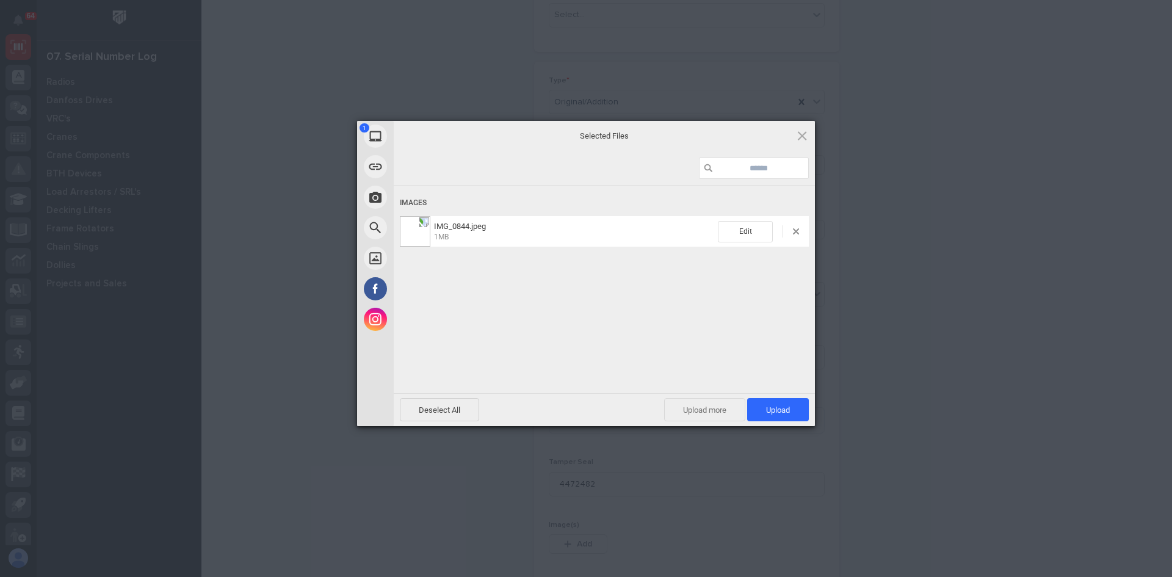
click at [710, 408] on span "Upload more" at bounding box center [704, 409] width 81 height 23
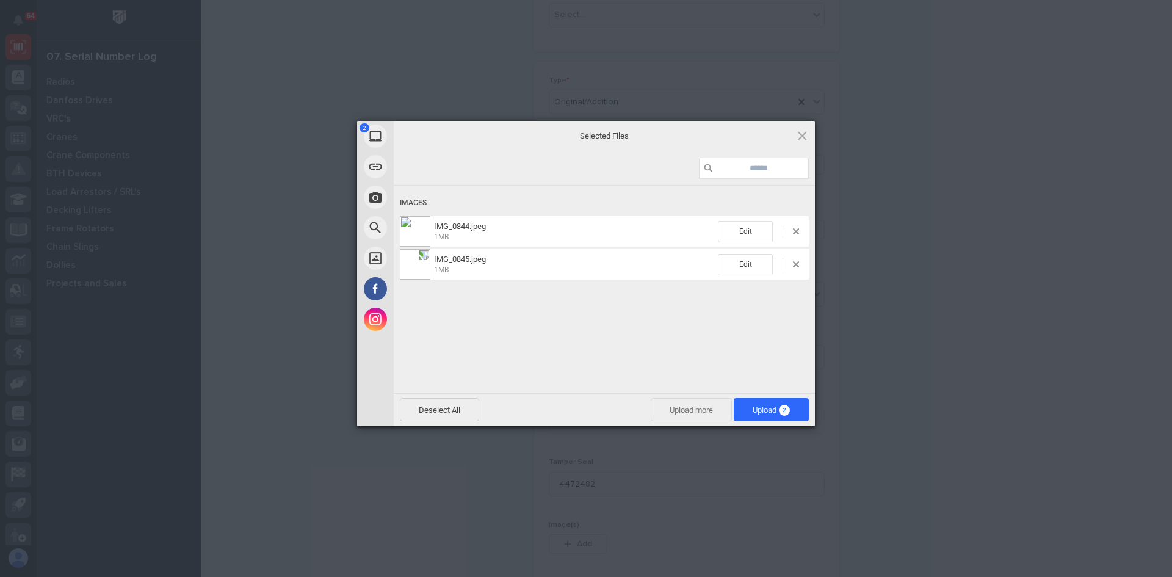
click at [699, 408] on span "Upload more" at bounding box center [690, 409] width 81 height 23
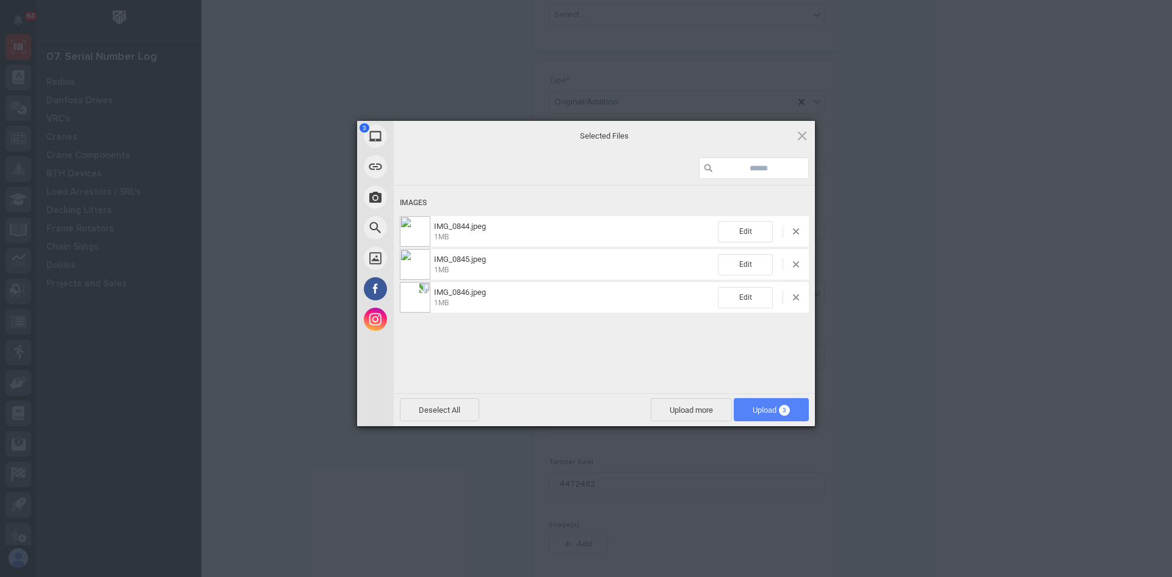
click at [766, 411] on span "Upload 3" at bounding box center [770, 409] width 37 height 9
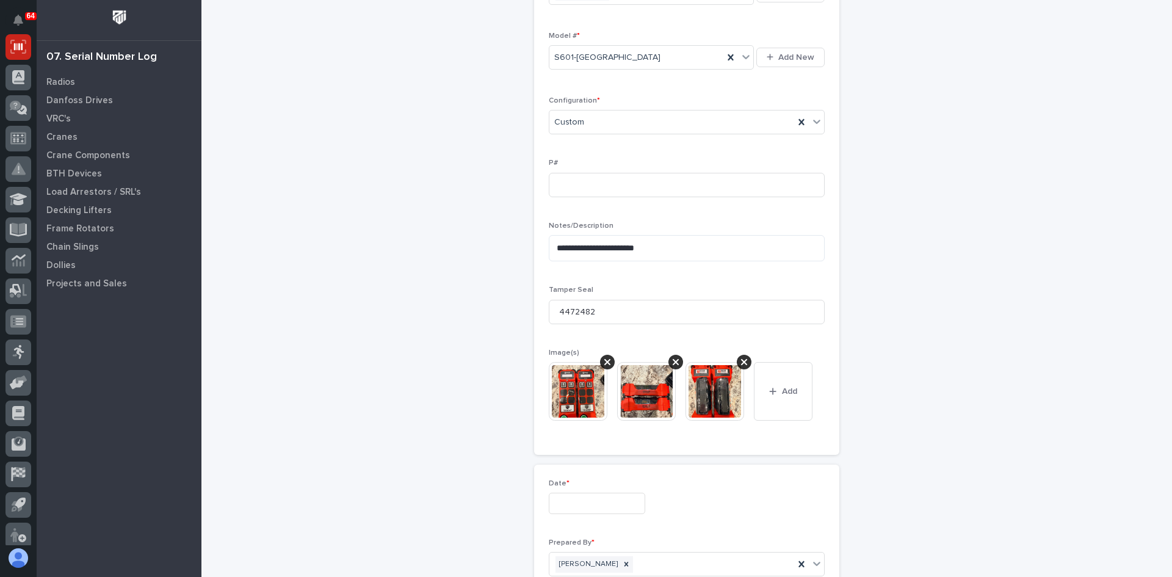
scroll to position [449, 0]
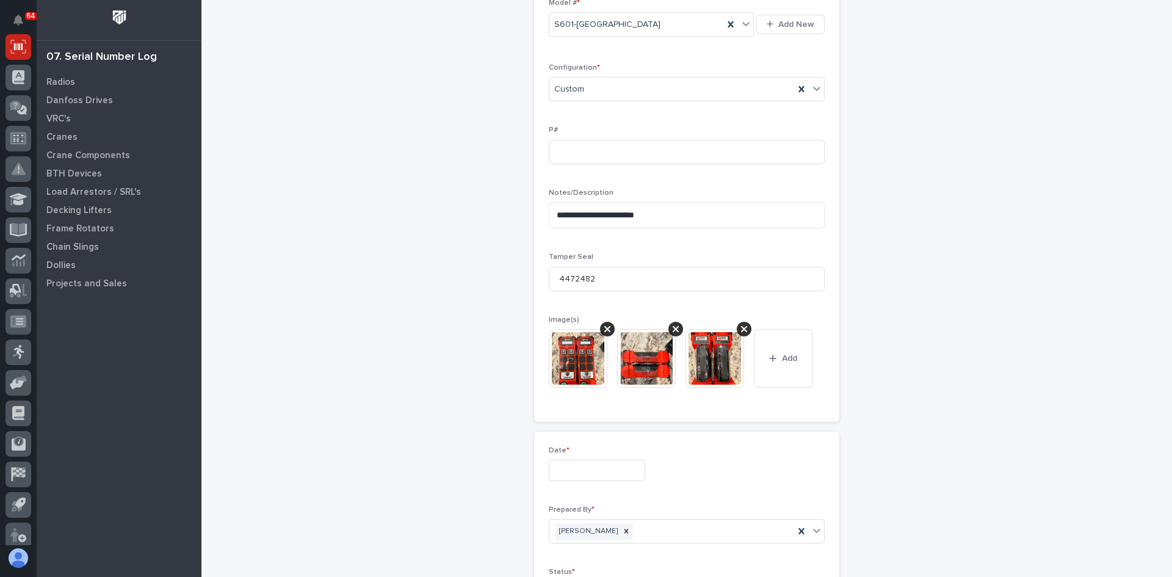
click at [582, 356] on img at bounding box center [578, 358] width 59 height 59
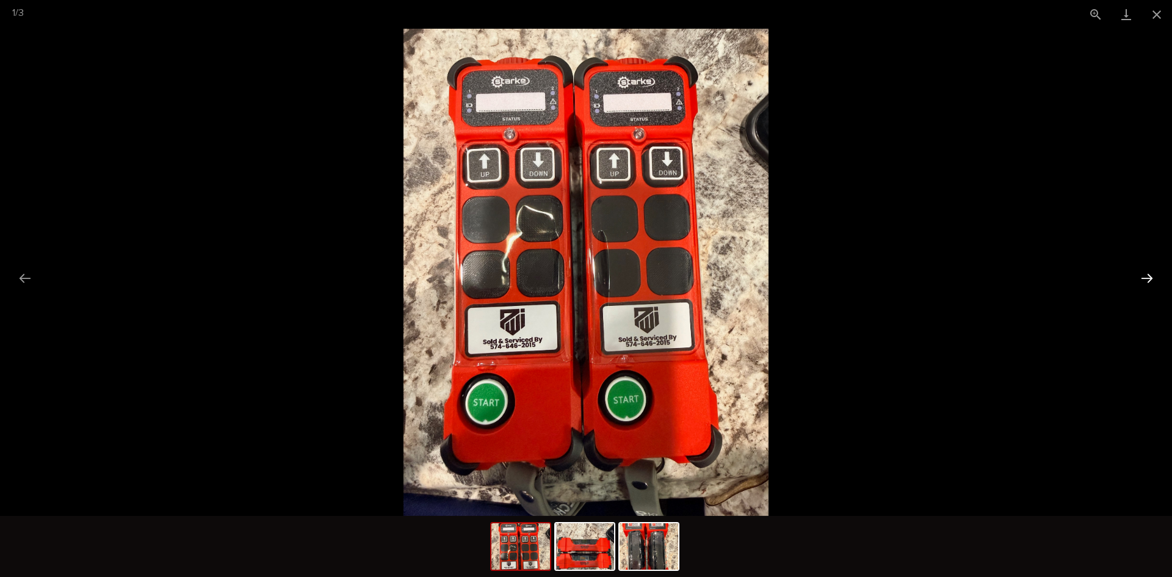
click at [1148, 277] on button "Next slide" at bounding box center [1147, 278] width 26 height 24
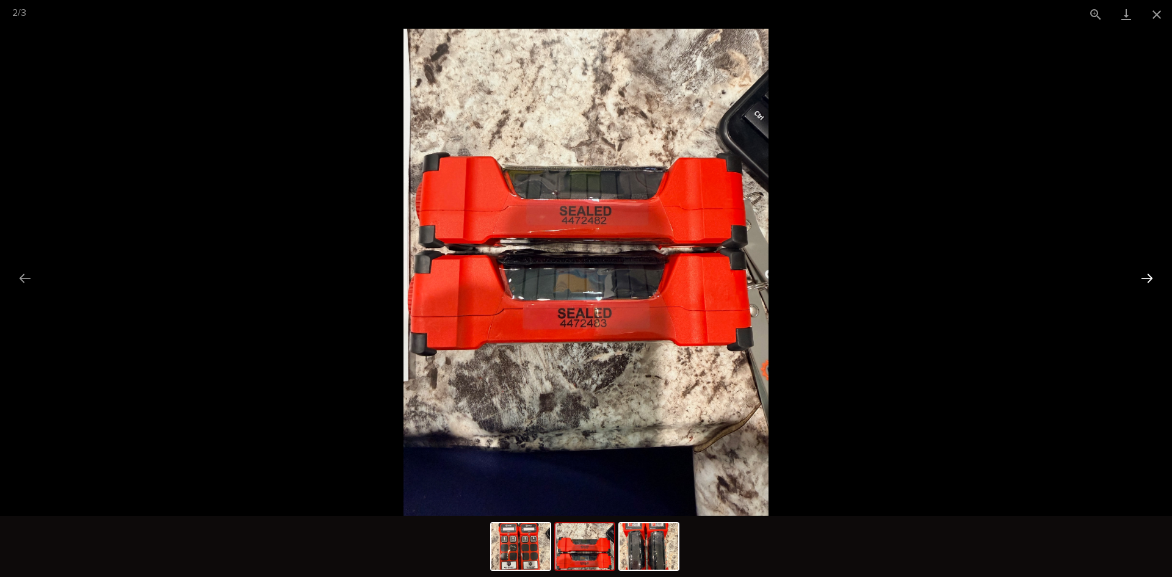
click at [1148, 277] on button "Next slide" at bounding box center [1147, 278] width 26 height 24
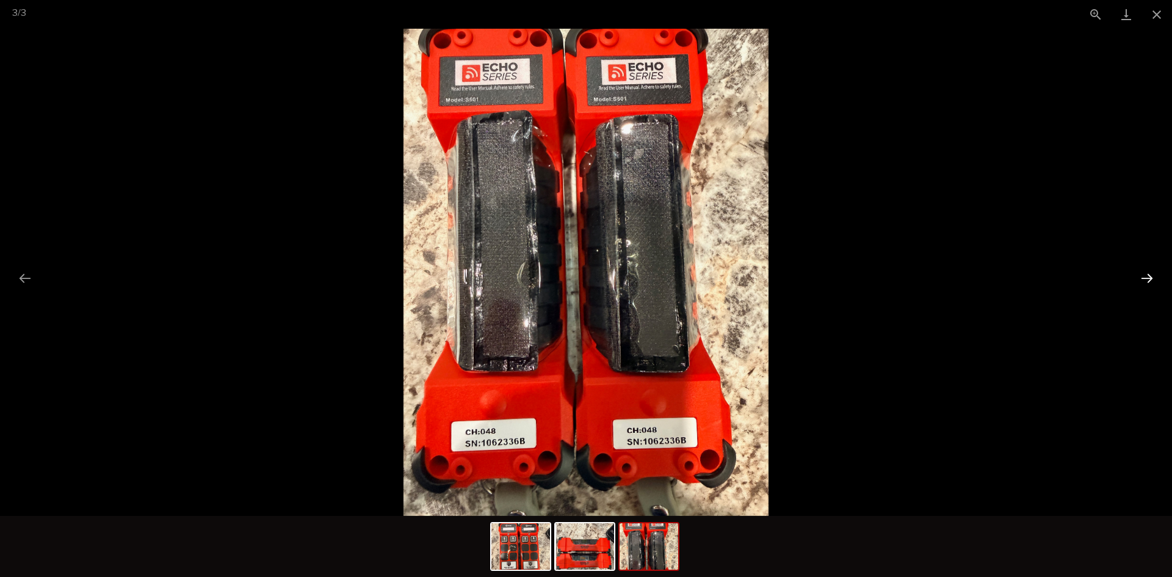
click at [1148, 277] on button "Next slide" at bounding box center [1147, 278] width 26 height 24
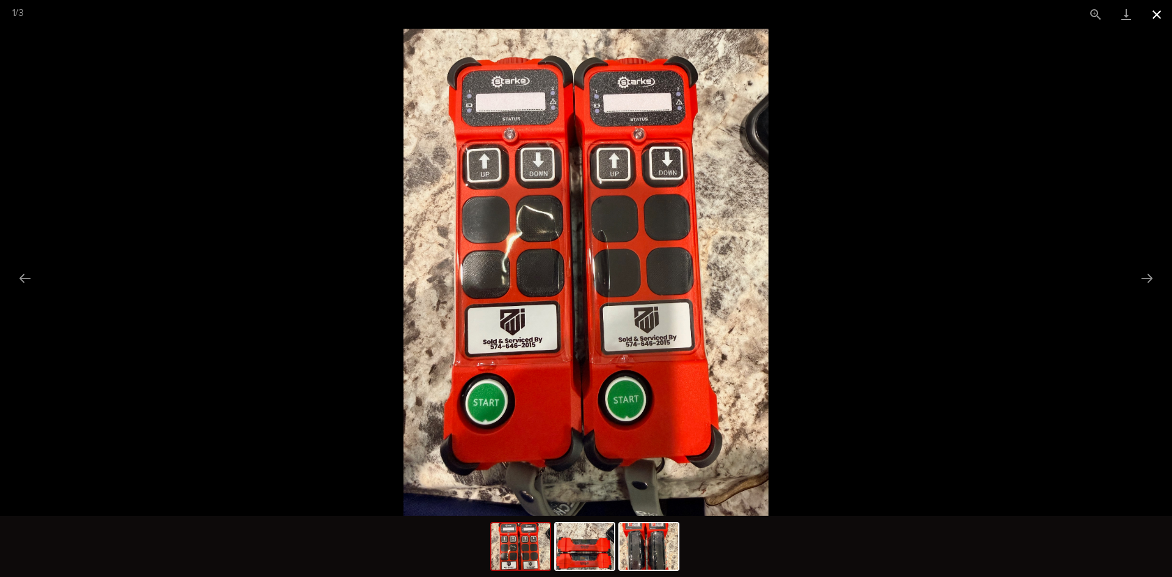
click at [1156, 15] on button "Close gallery" at bounding box center [1156, 14] width 31 height 29
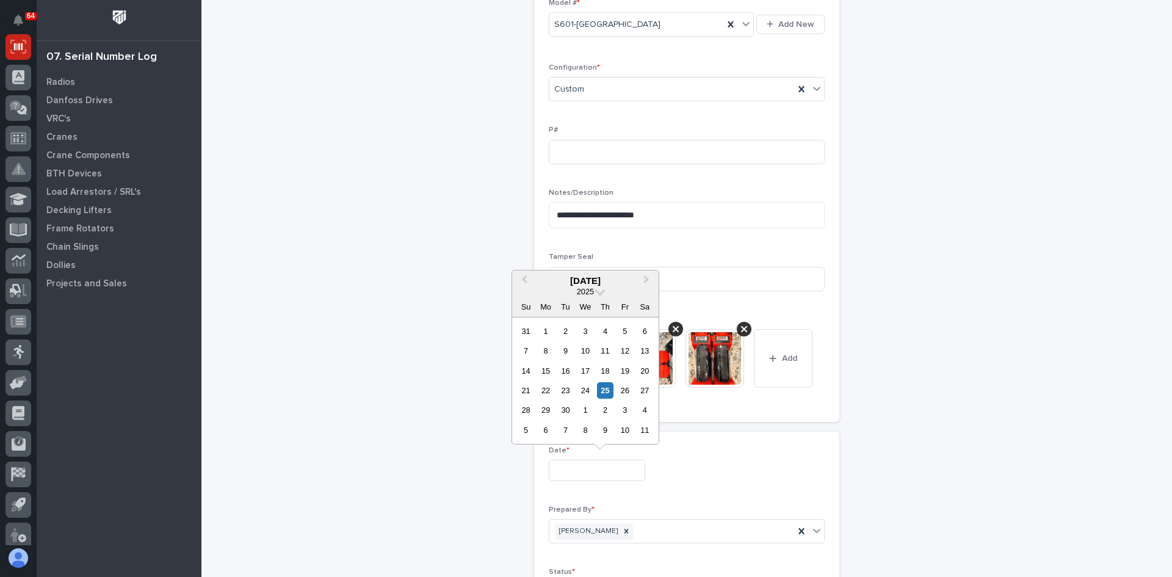
click at [566, 470] on input "text" at bounding box center [597, 469] width 96 height 21
click at [605, 386] on div "25" at bounding box center [605, 390] width 16 height 16
type input "**********"
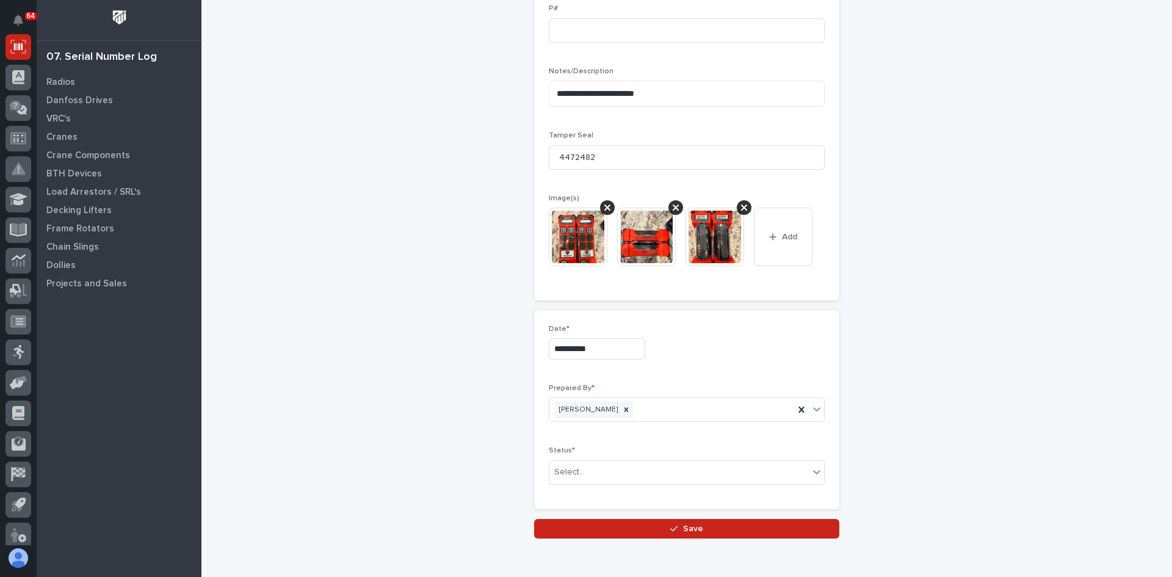
scroll to position [628, 0]
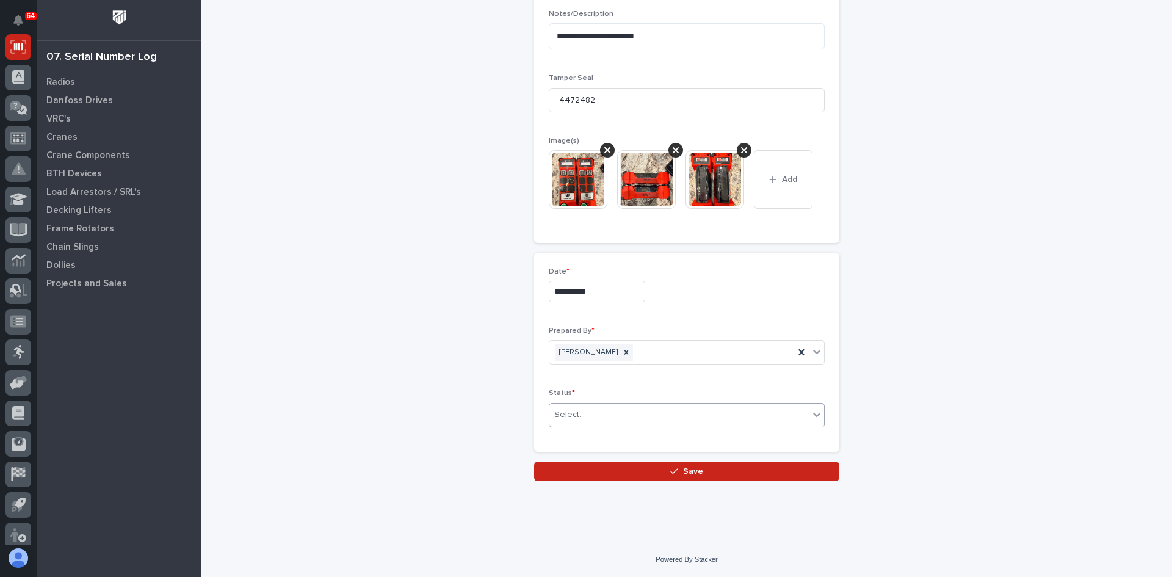
click at [587, 412] on div "Select..." at bounding box center [678, 415] width 259 height 20
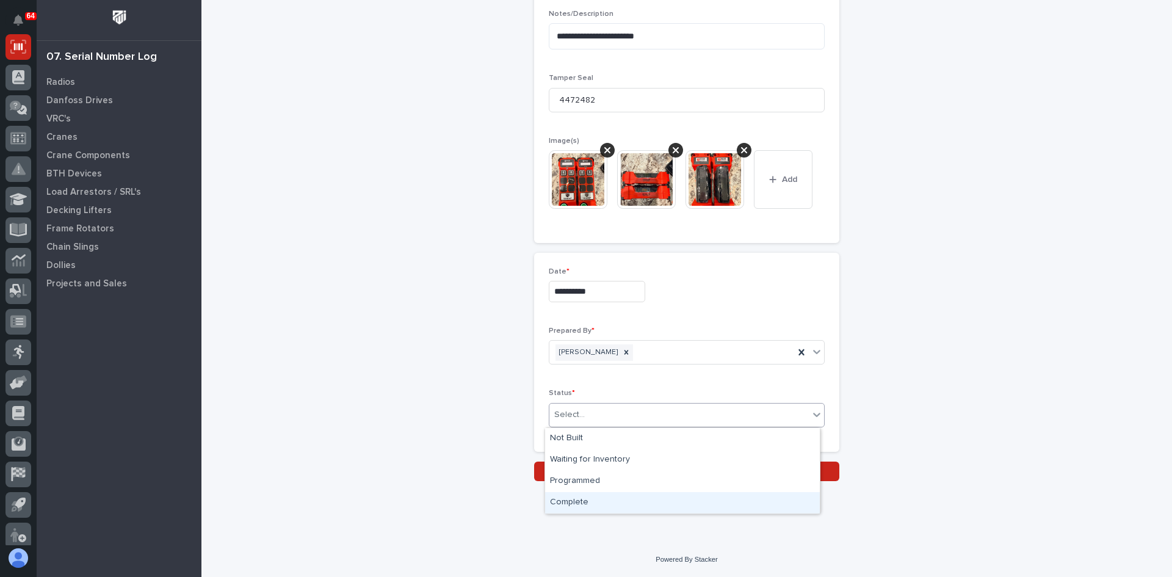
click at [580, 505] on div "Complete" at bounding box center [682, 502] width 275 height 21
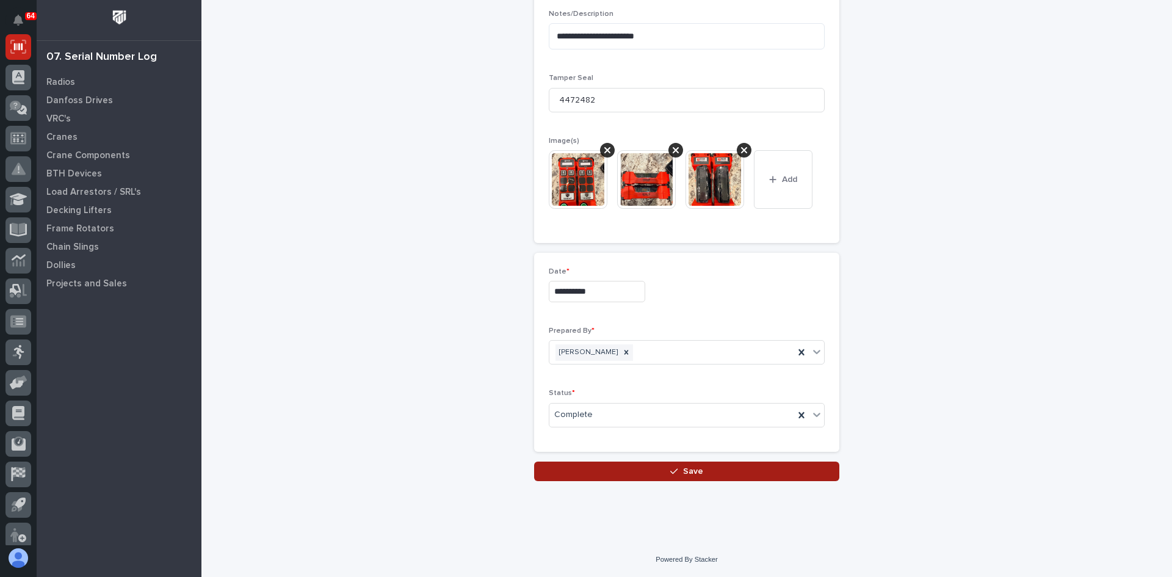
click at [686, 471] on span "Save" at bounding box center [693, 471] width 20 height 11
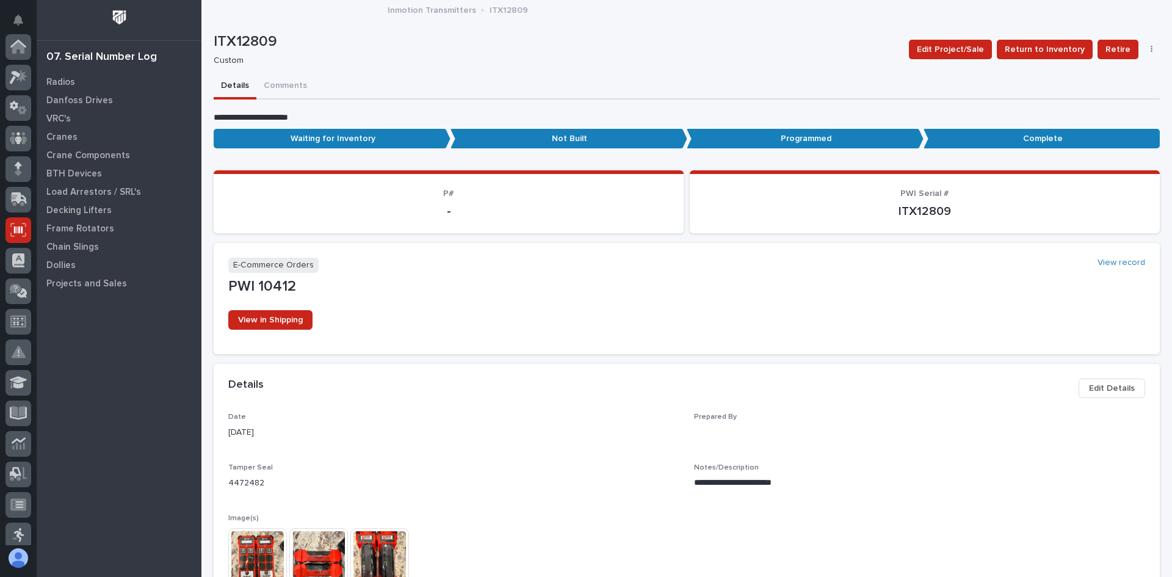
scroll to position [183, 0]
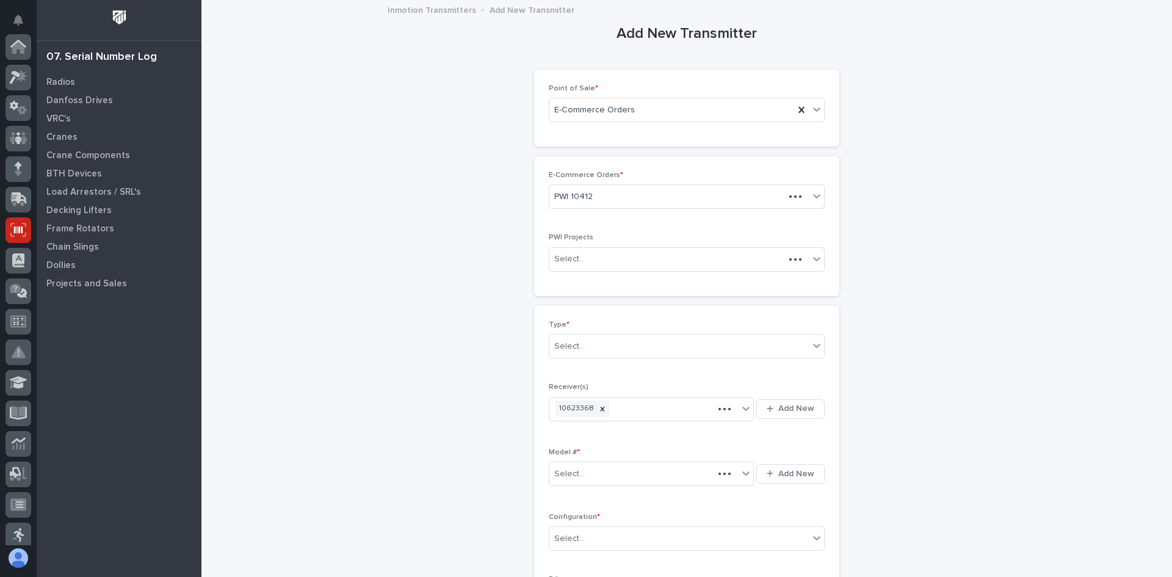
scroll to position [183, 0]
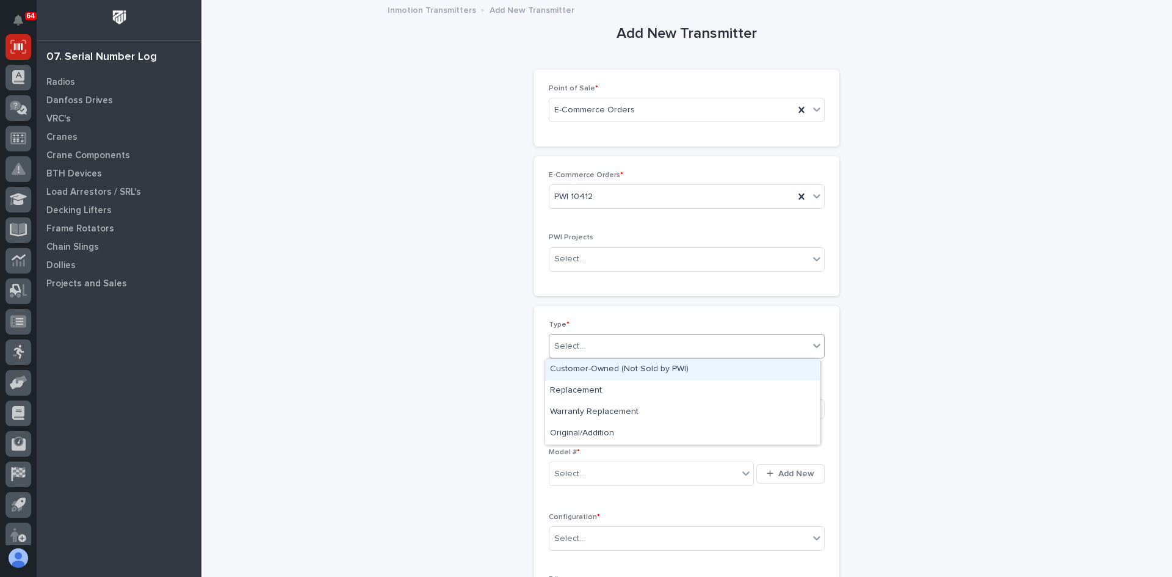
click at [592, 342] on div "Select..." at bounding box center [678, 346] width 259 height 20
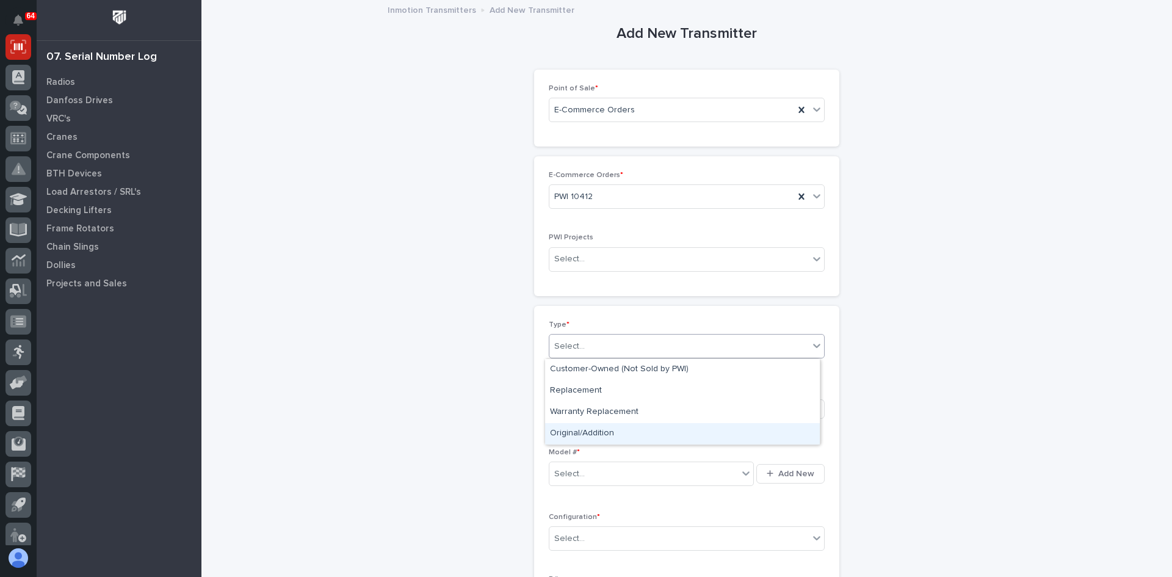
click at [590, 436] on div "Original/Addition" at bounding box center [682, 433] width 275 height 21
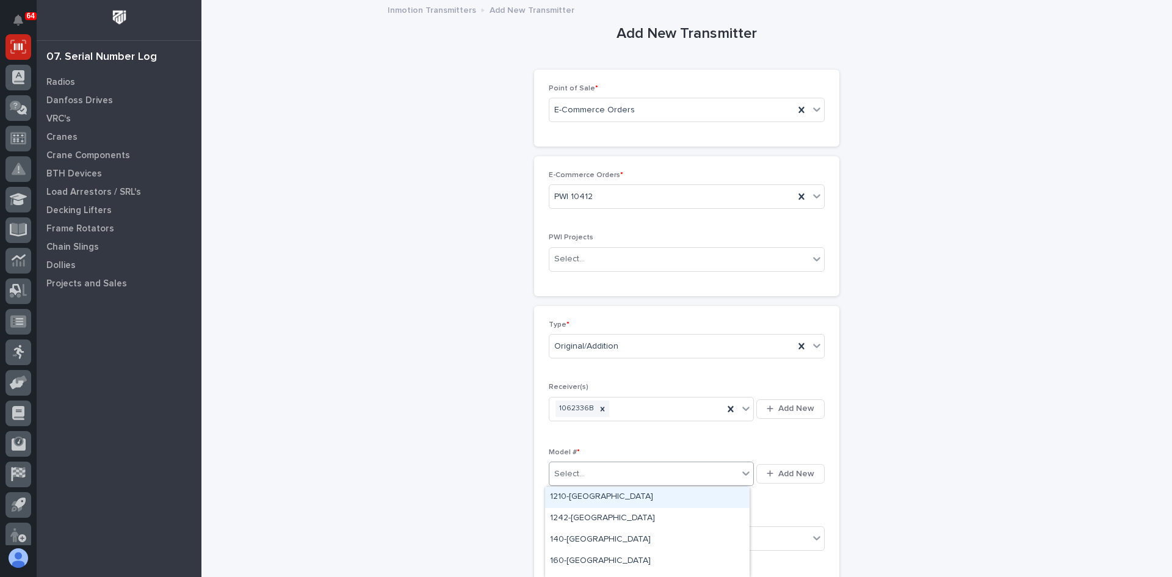
click at [592, 474] on div "Select..." at bounding box center [643, 474] width 189 height 20
type input "***"
click at [553, 493] on div "S601-[GEOGRAPHIC_DATA]" at bounding box center [647, 496] width 204 height 21
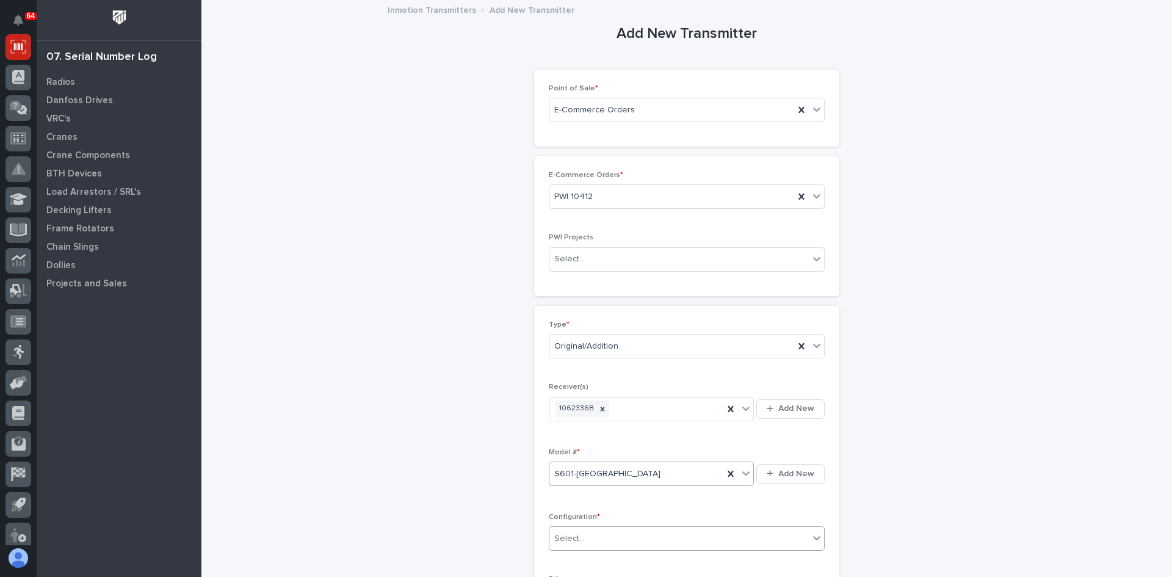
click at [591, 544] on div "Select..." at bounding box center [678, 538] width 259 height 20
click at [577, 513] on div "Custom" at bounding box center [682, 514] width 275 height 21
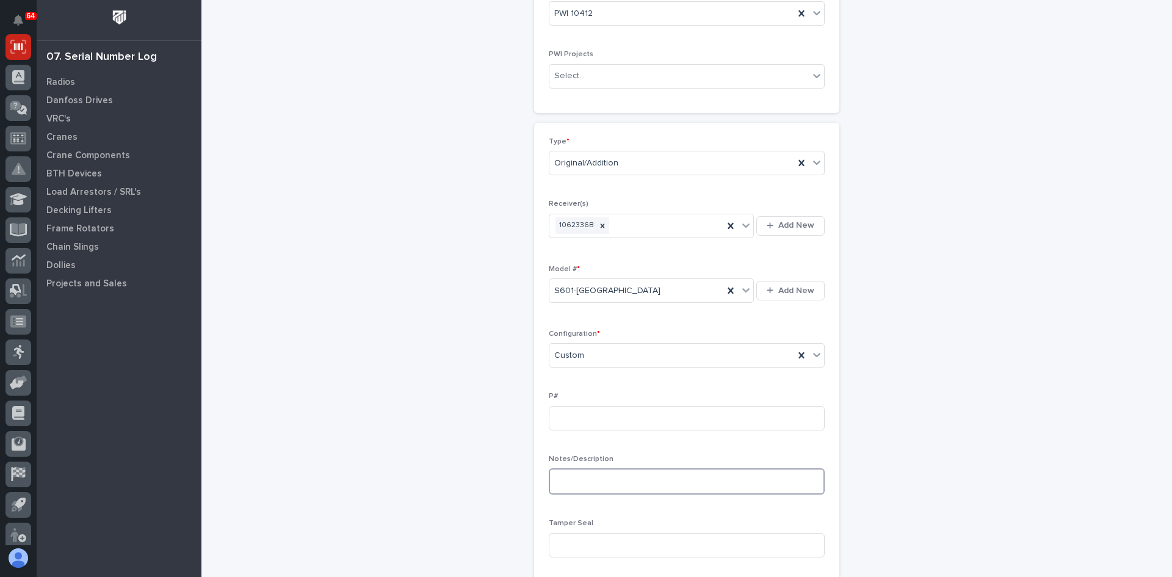
click at [559, 484] on textarea at bounding box center [687, 481] width 276 height 26
type textarea "**********"
click at [570, 552] on input at bounding box center [687, 545] width 276 height 24
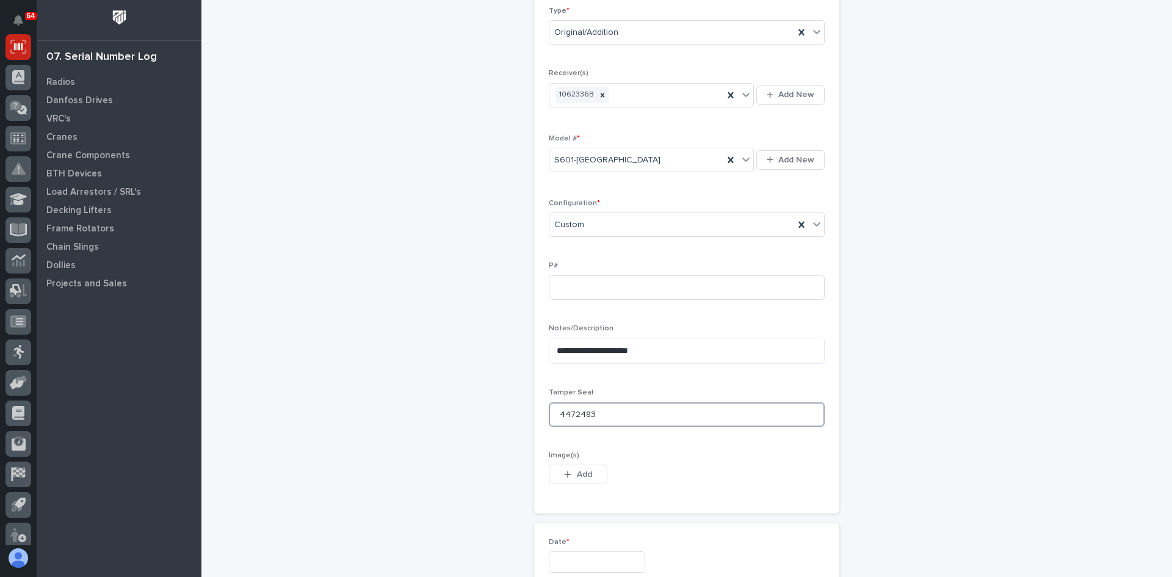
scroll to position [366, 0]
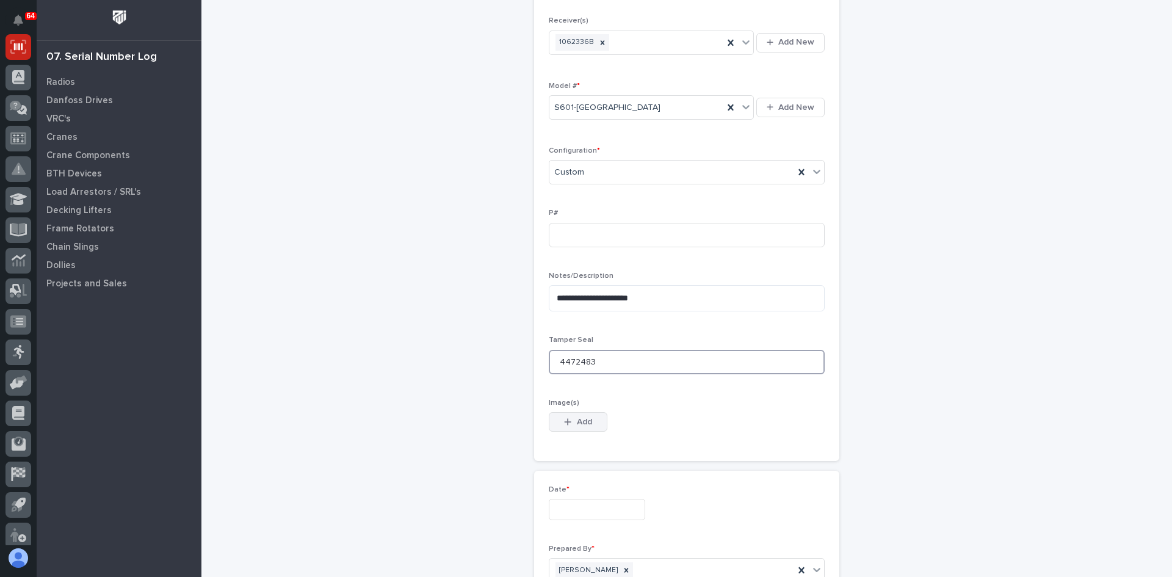
type input "4472483"
click at [565, 420] on icon "button" at bounding box center [567, 421] width 7 height 9
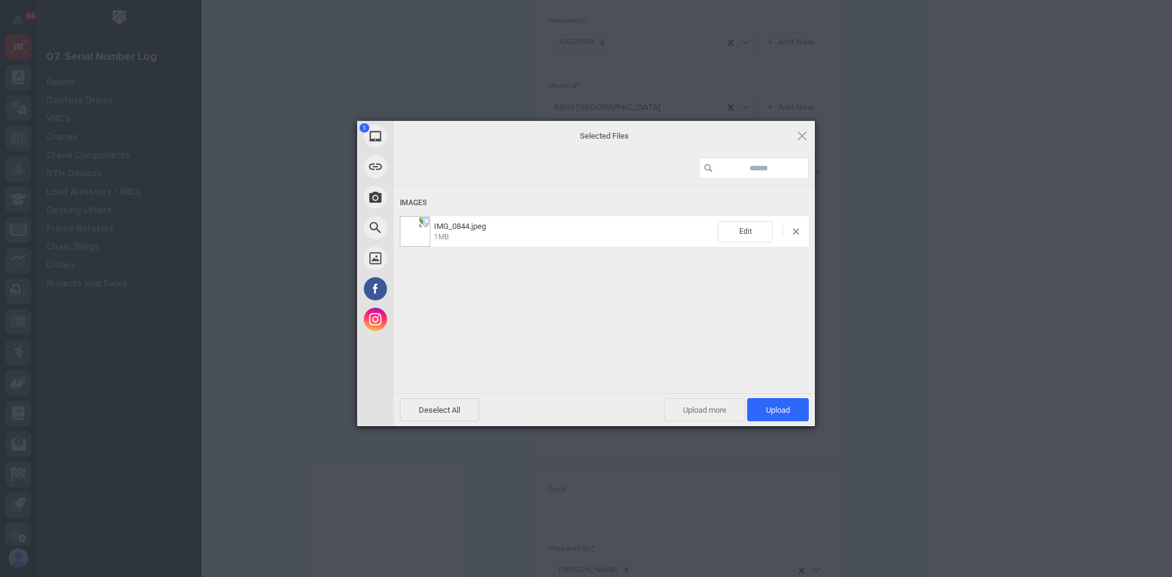
click at [713, 411] on span "Upload more" at bounding box center [704, 409] width 81 height 23
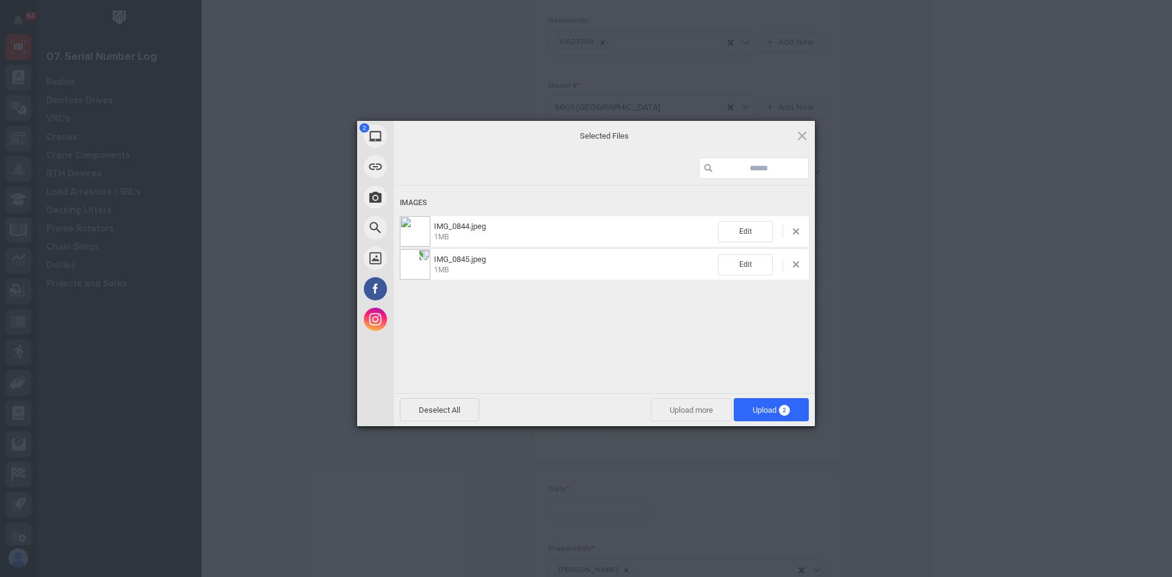
click at [689, 406] on span "Upload more" at bounding box center [690, 409] width 81 height 23
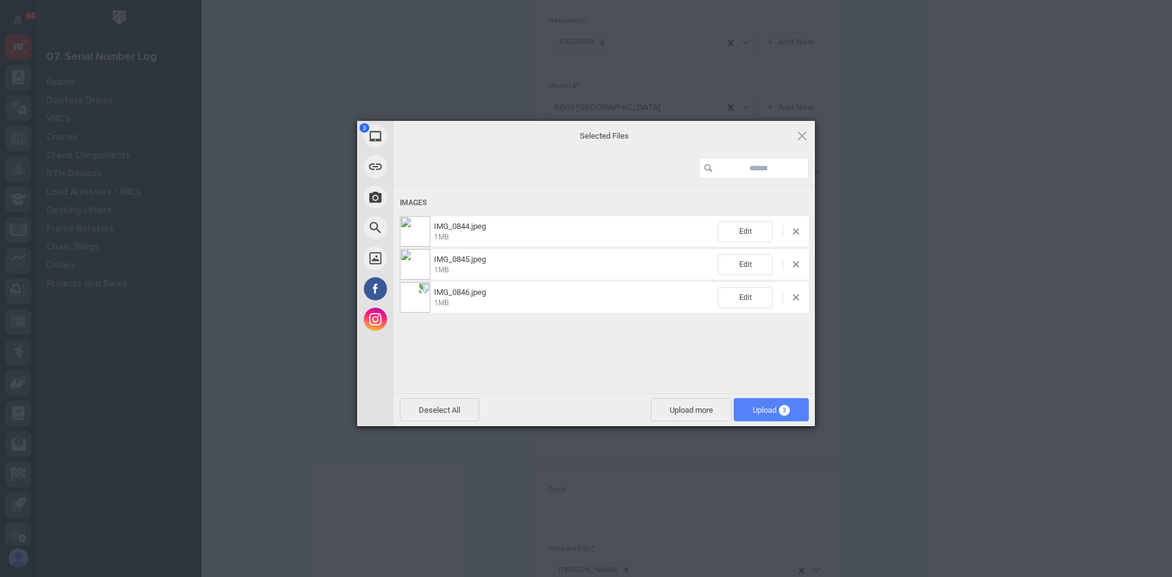
click at [758, 414] on span "Upload 3" at bounding box center [770, 409] width 37 height 9
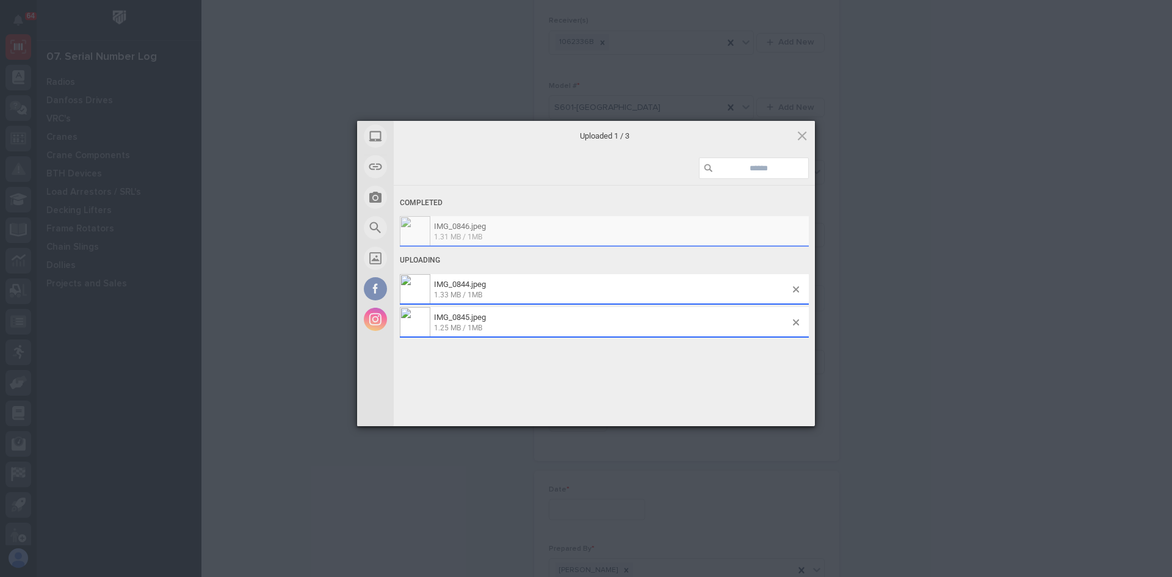
scroll to position [388, 0]
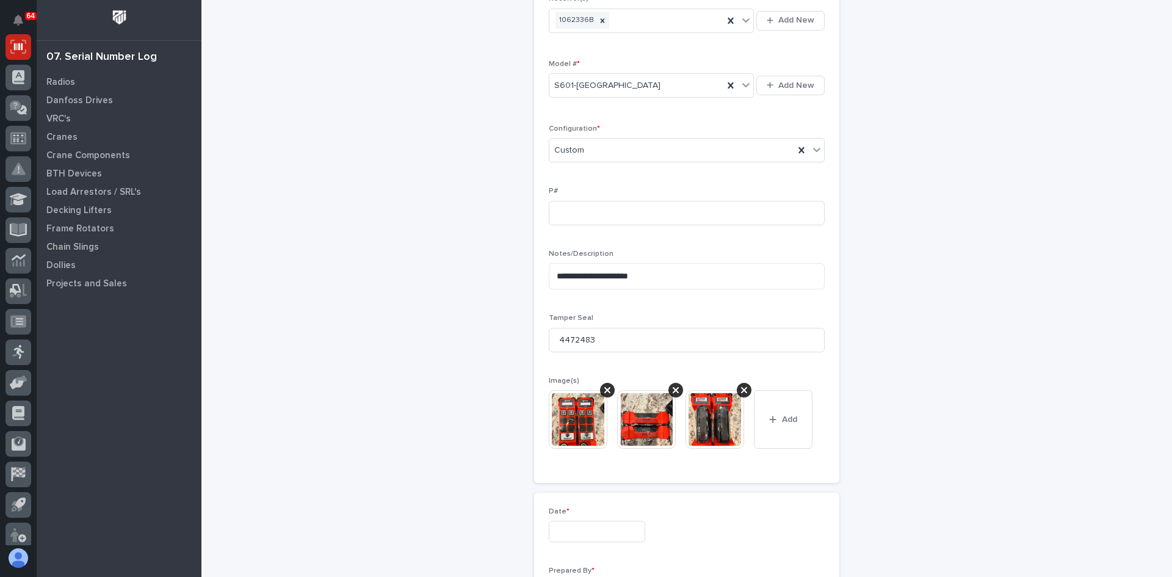
click at [607, 535] on input "text" at bounding box center [597, 530] width 96 height 21
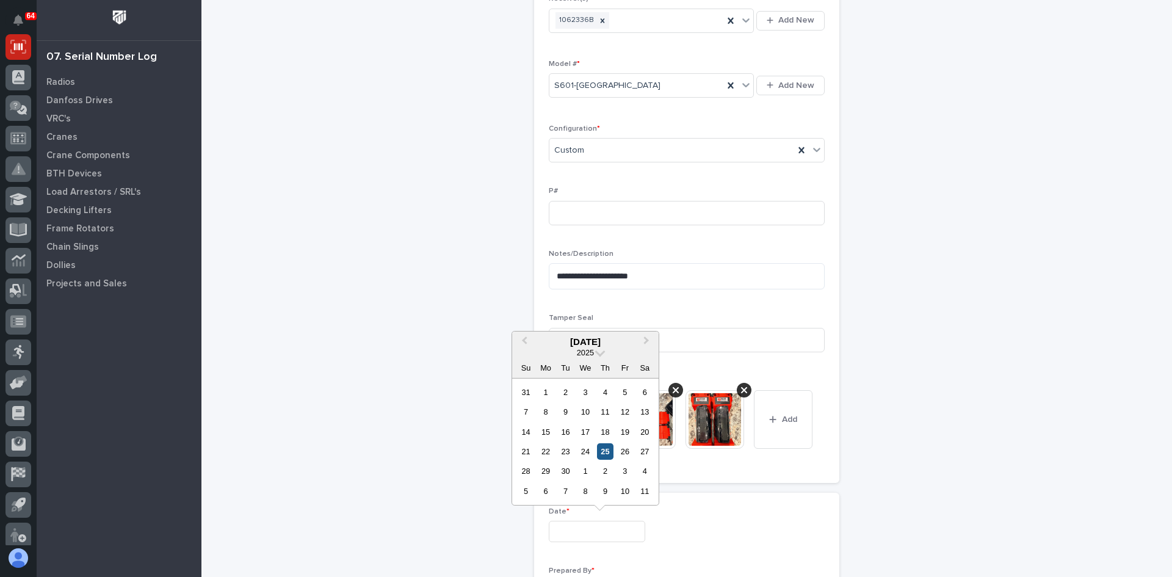
click at [606, 450] on div "25" at bounding box center [605, 451] width 16 height 16
type input "**********"
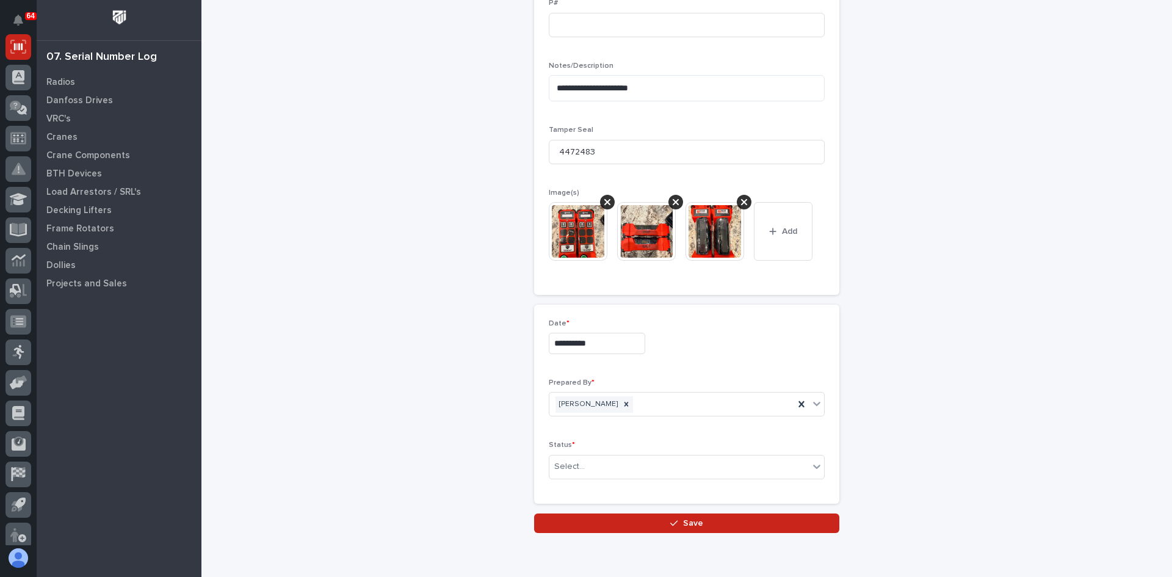
scroll to position [628, 0]
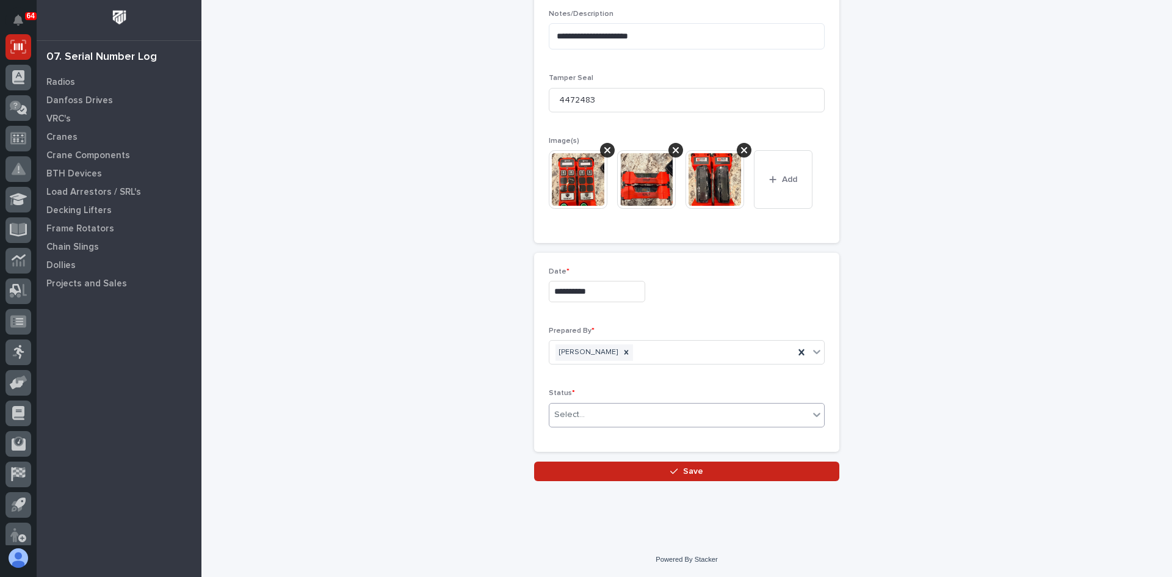
click at [588, 418] on div "Select..." at bounding box center [678, 415] width 259 height 20
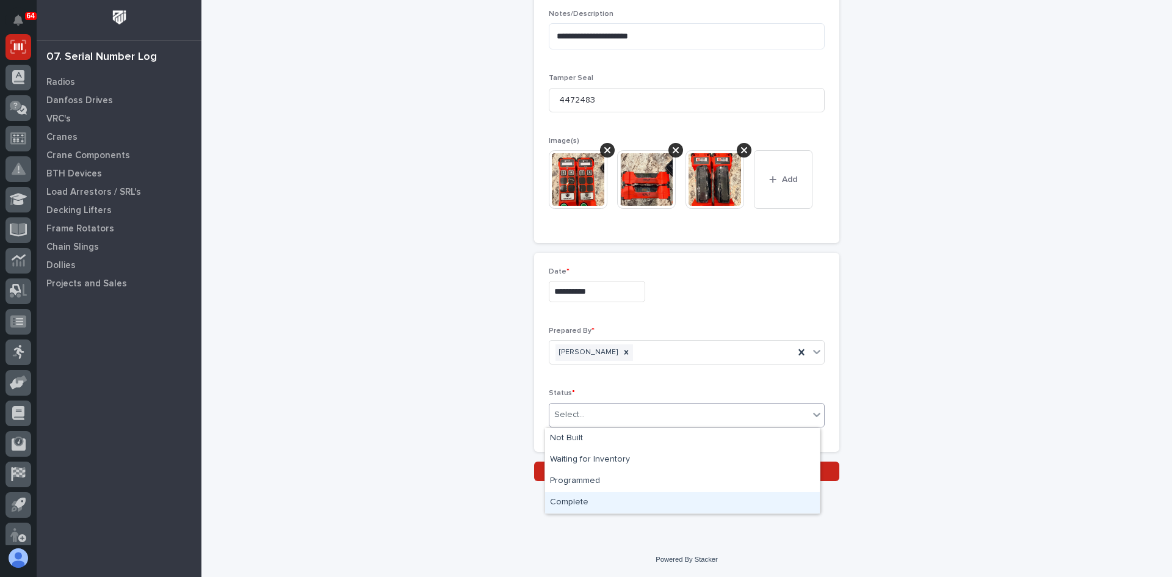
click at [578, 507] on div "Complete" at bounding box center [682, 502] width 275 height 21
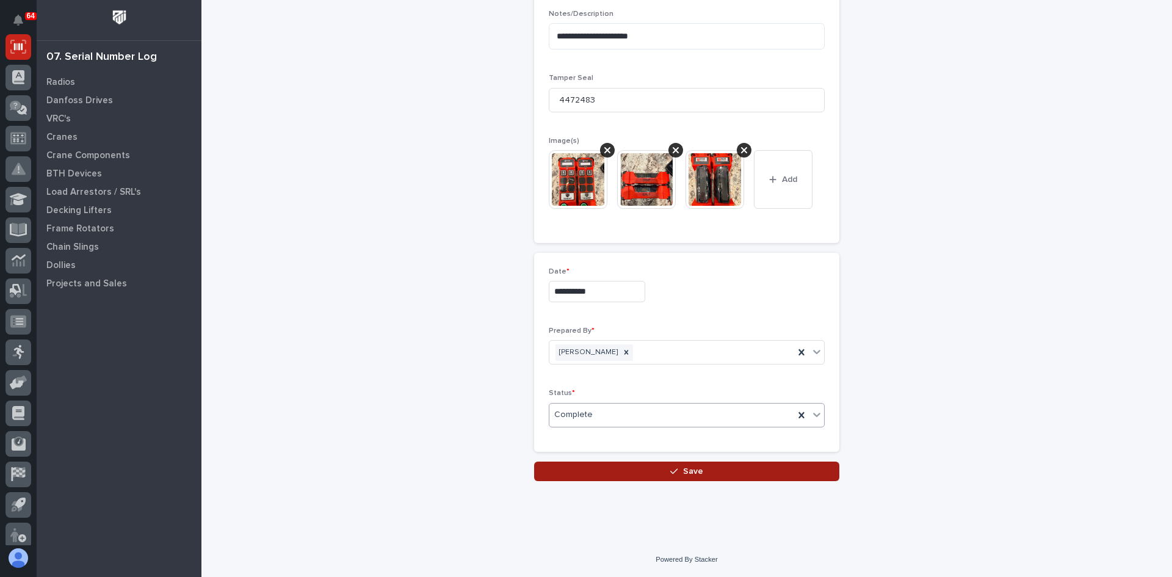
click at [688, 469] on span "Save" at bounding box center [693, 471] width 20 height 11
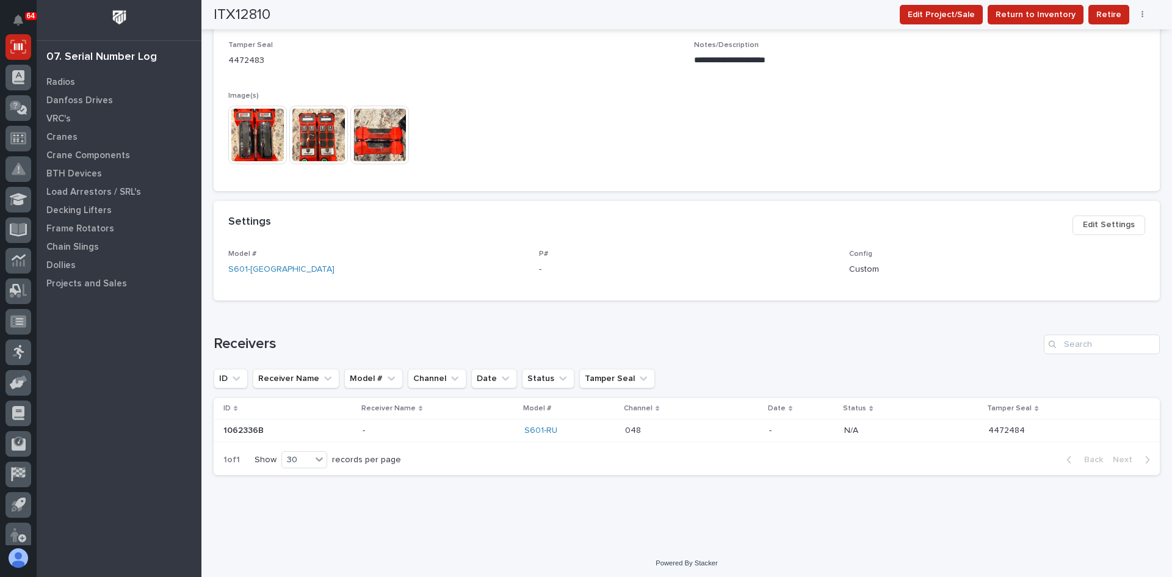
scroll to position [433, 0]
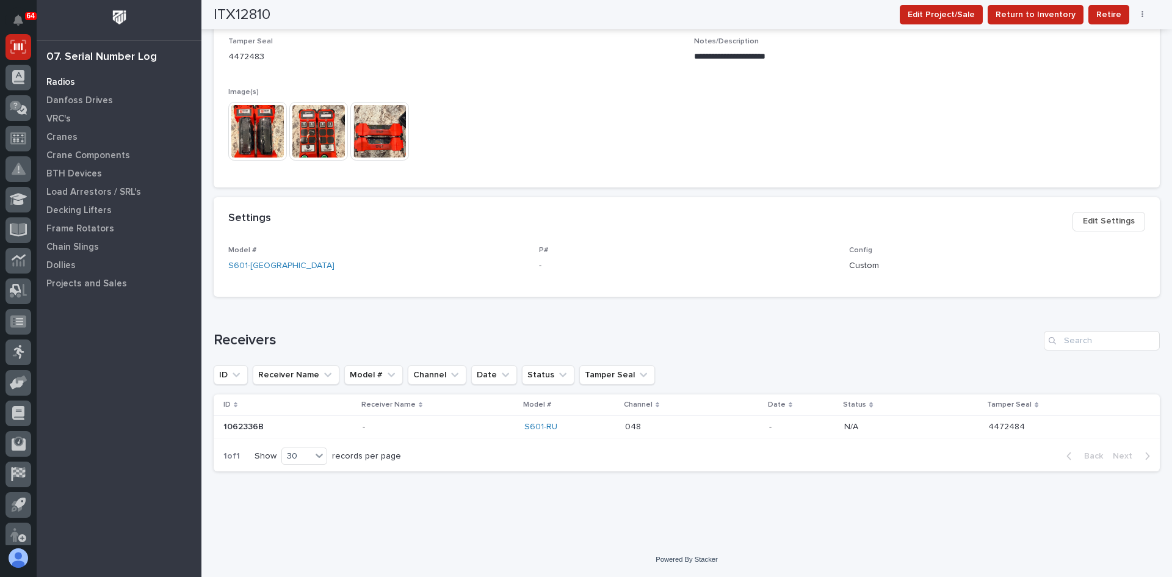
click at [74, 82] on div "Radios" at bounding box center [119, 81] width 159 height 17
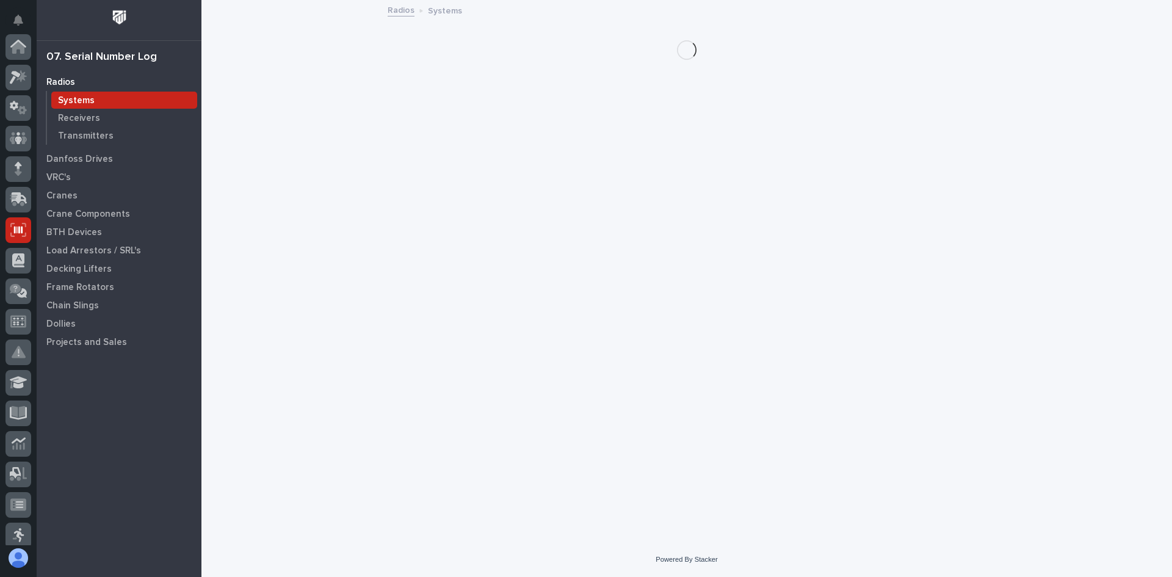
scroll to position [183, 0]
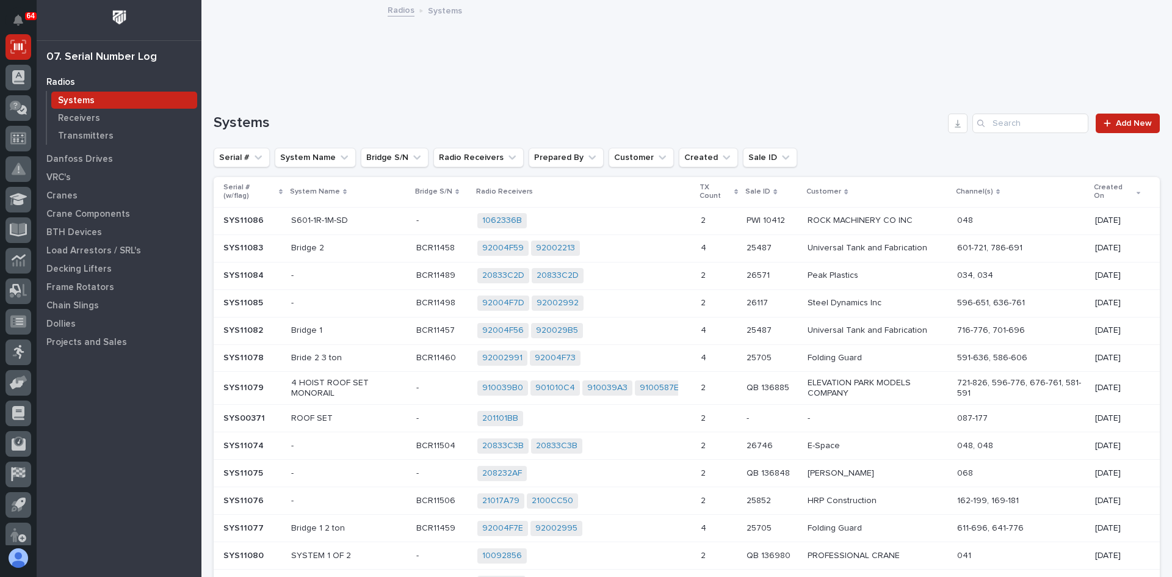
click at [602, 218] on div "1062336B + 0" at bounding box center [584, 220] width 214 height 15
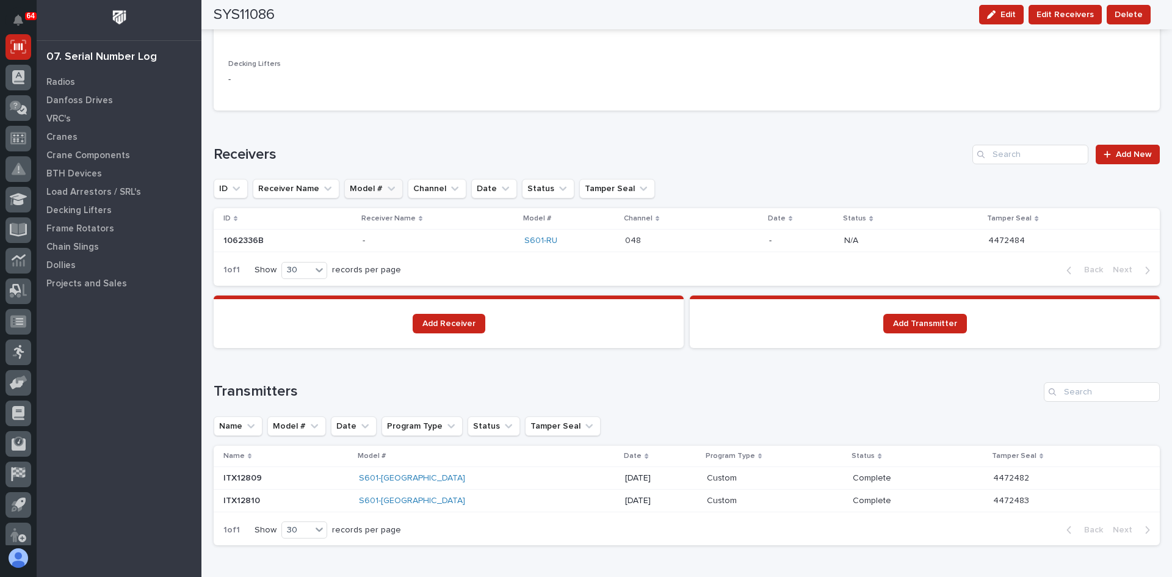
scroll to position [790, 0]
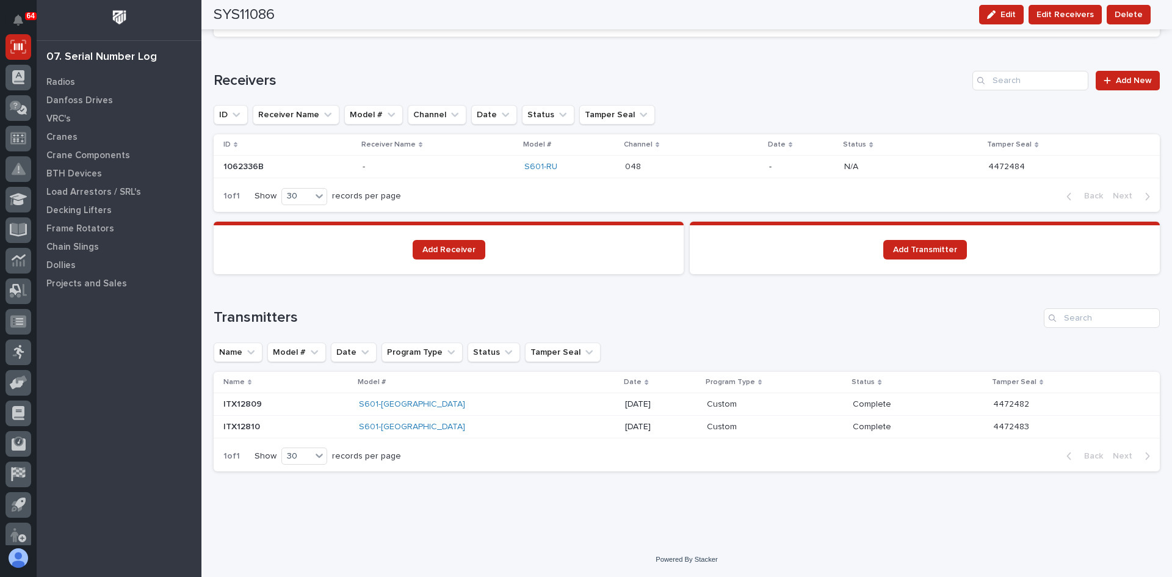
click at [322, 402] on p at bounding box center [286, 404] width 126 height 10
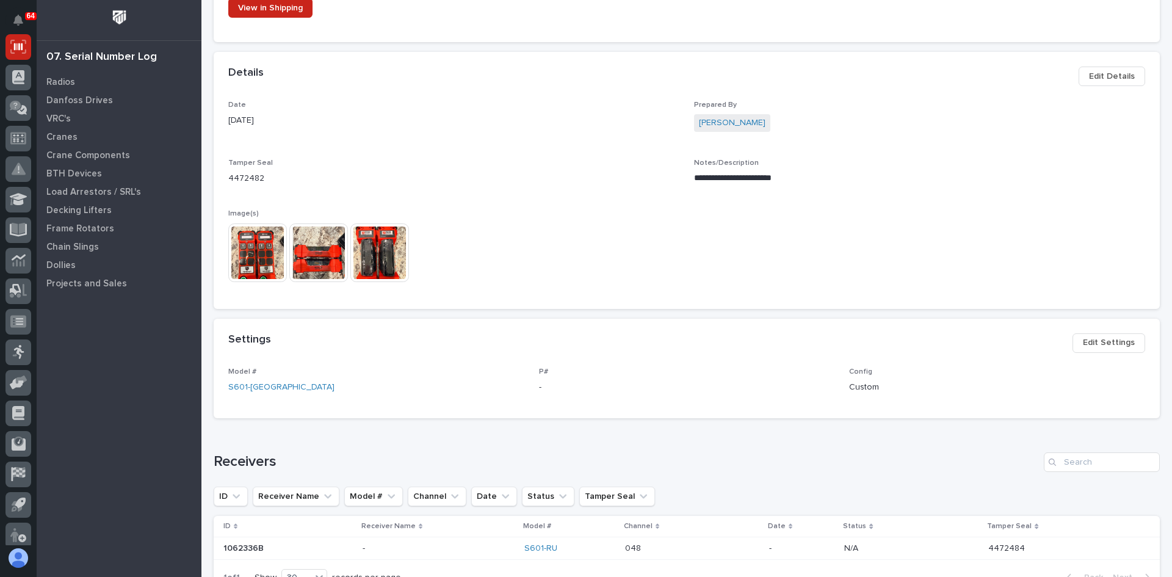
scroll to position [427, 0]
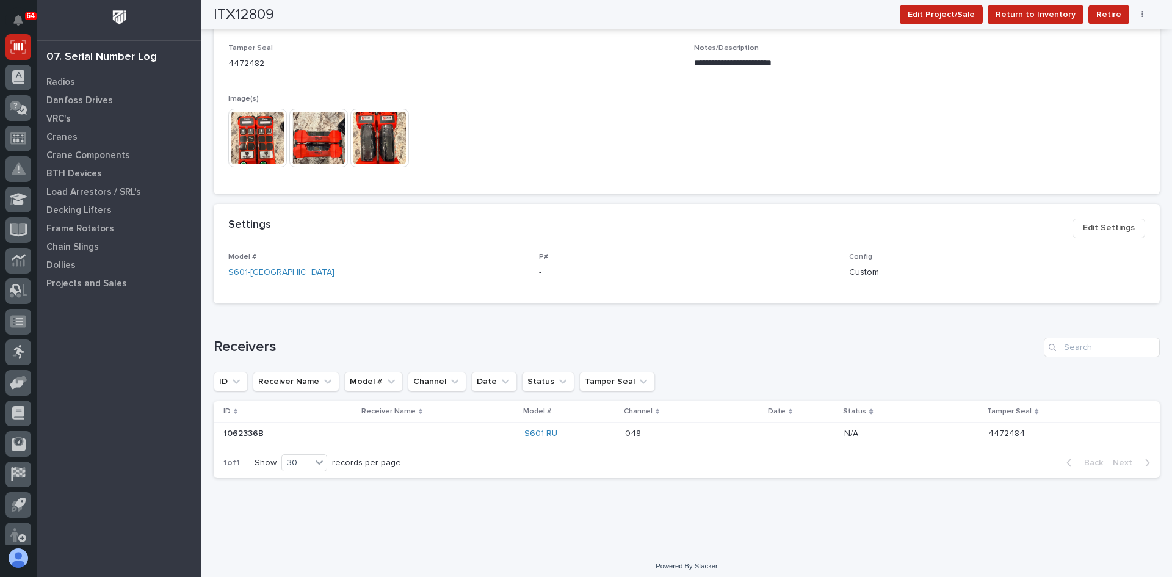
click at [262, 132] on img at bounding box center [257, 138] width 59 height 59
